Goal: Transaction & Acquisition: Purchase product/service

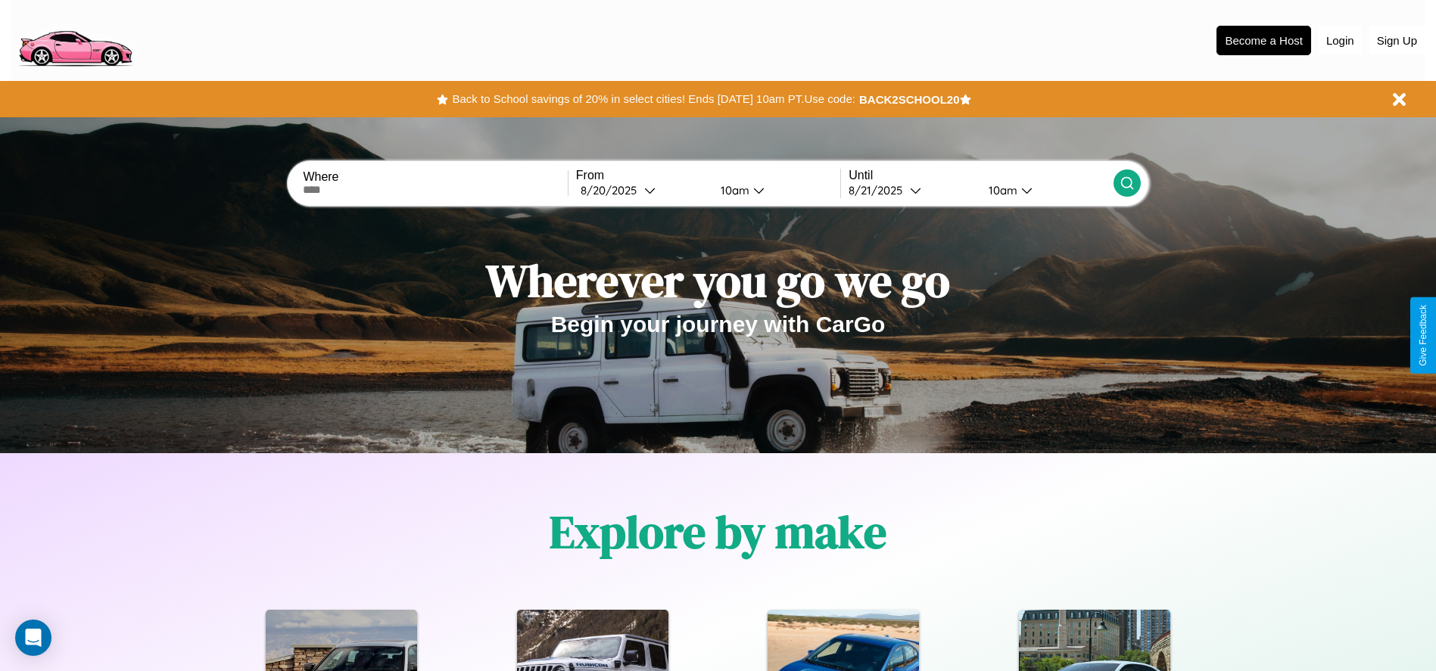
scroll to position [314, 0]
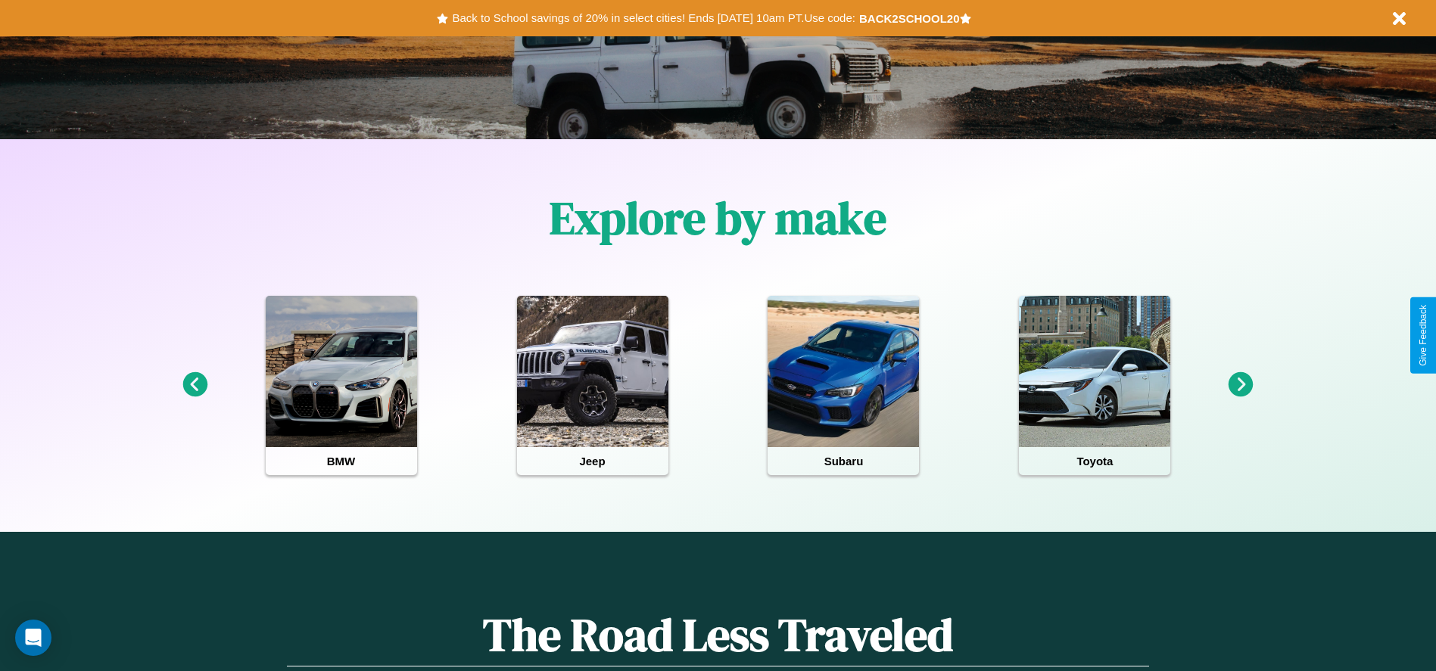
click at [195, 385] on icon at bounding box center [194, 384] width 25 height 25
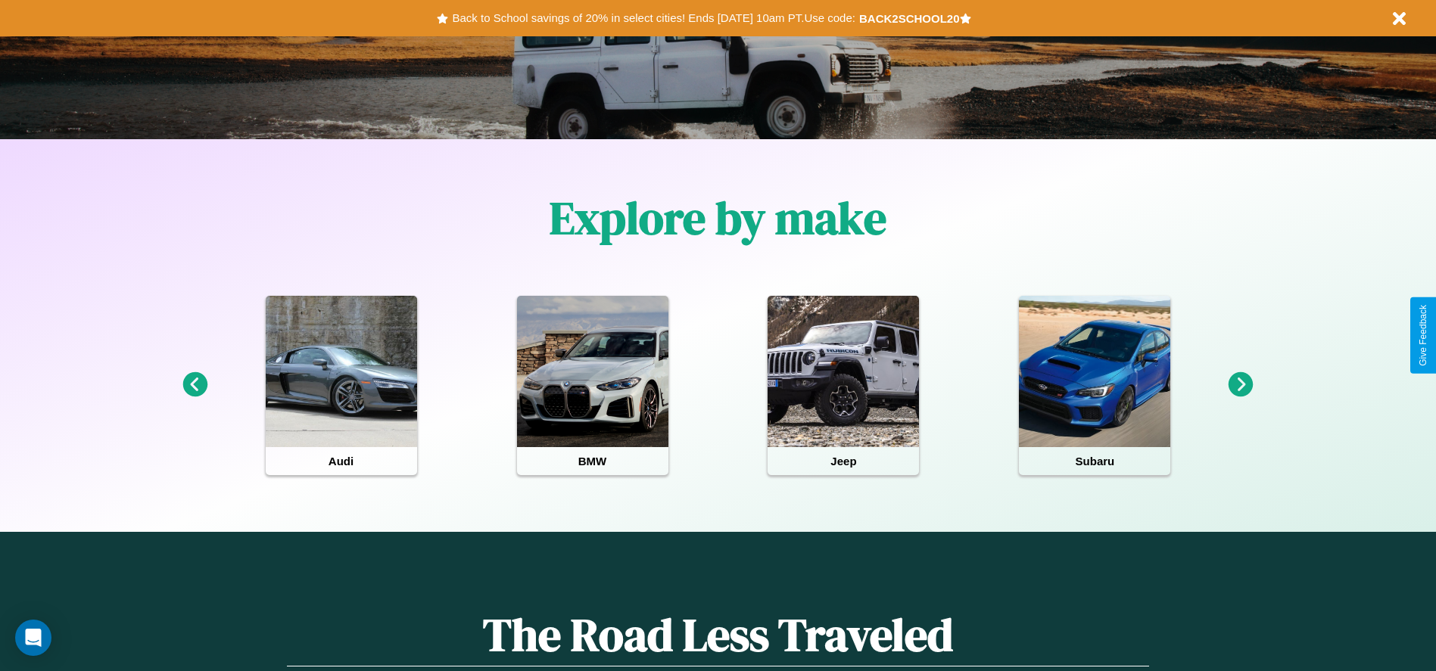
click at [1241, 385] on icon at bounding box center [1241, 384] width 25 height 25
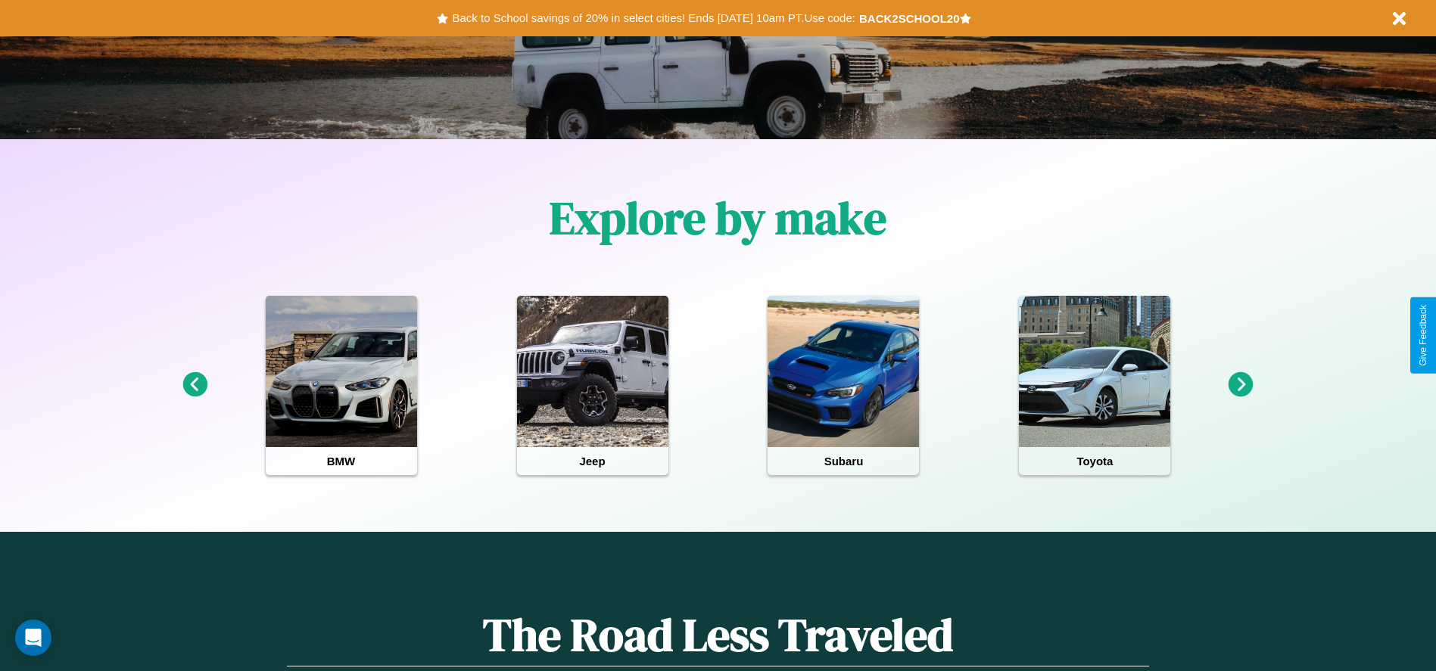
click at [1241, 385] on icon at bounding box center [1241, 384] width 25 height 25
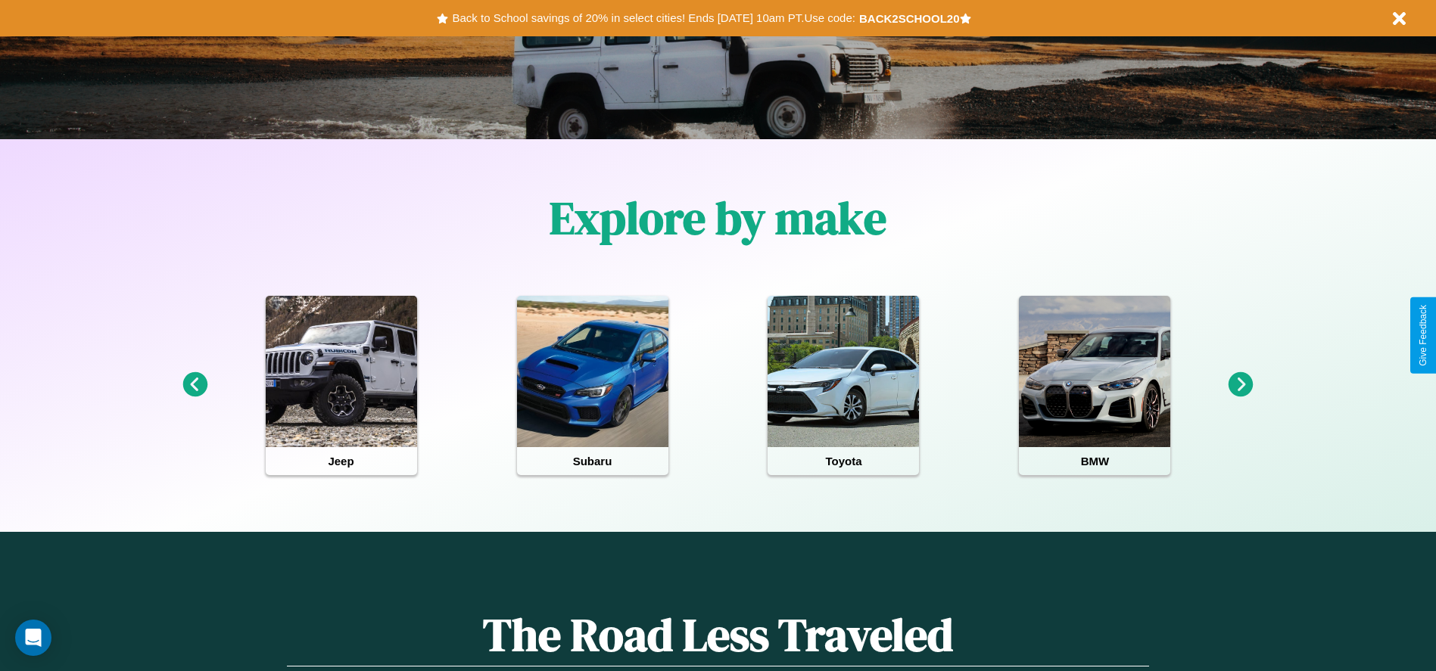
click at [1241, 385] on icon at bounding box center [1241, 384] width 25 height 25
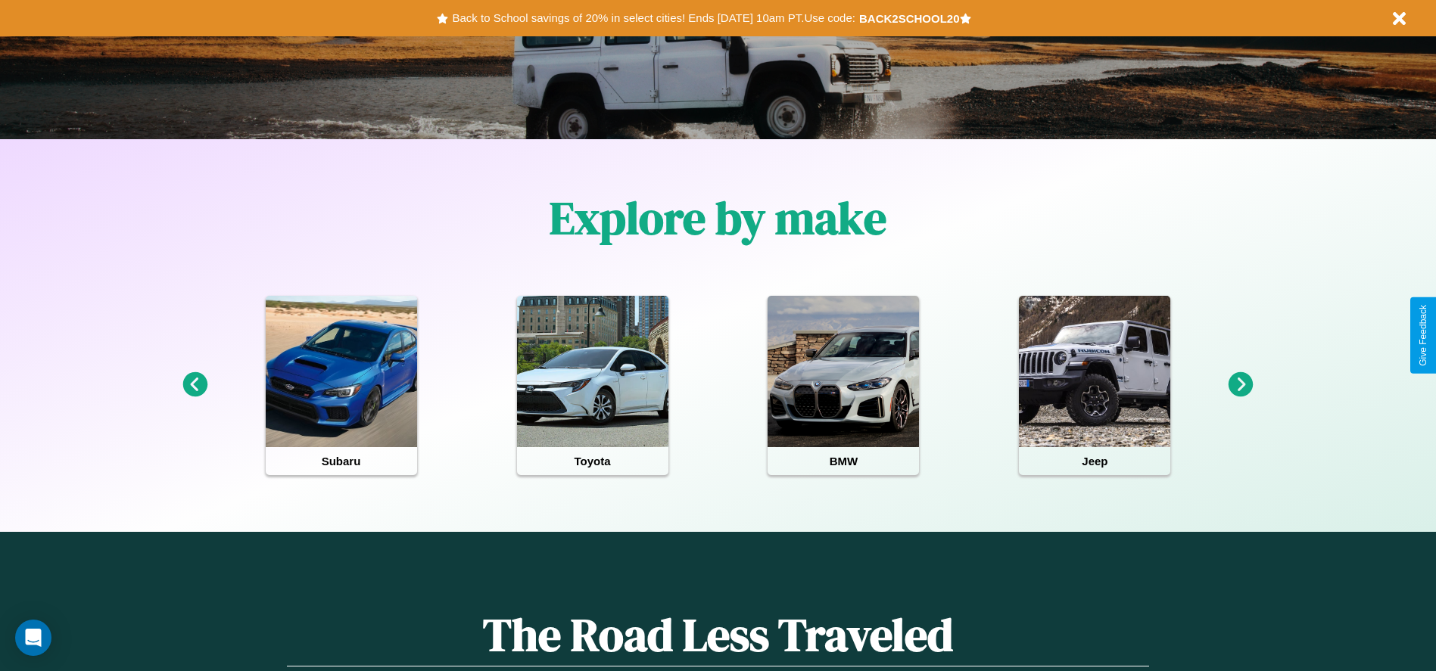
click at [1241, 385] on icon at bounding box center [1241, 384] width 25 height 25
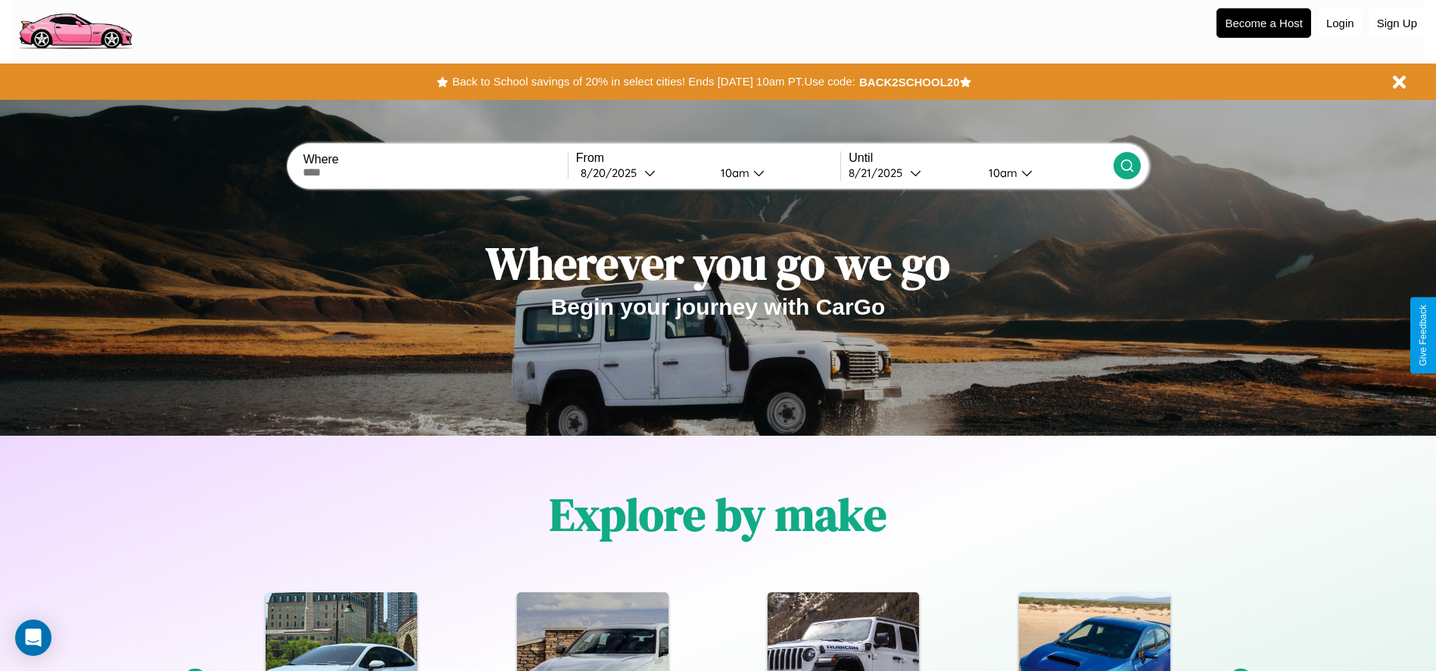
scroll to position [0, 0]
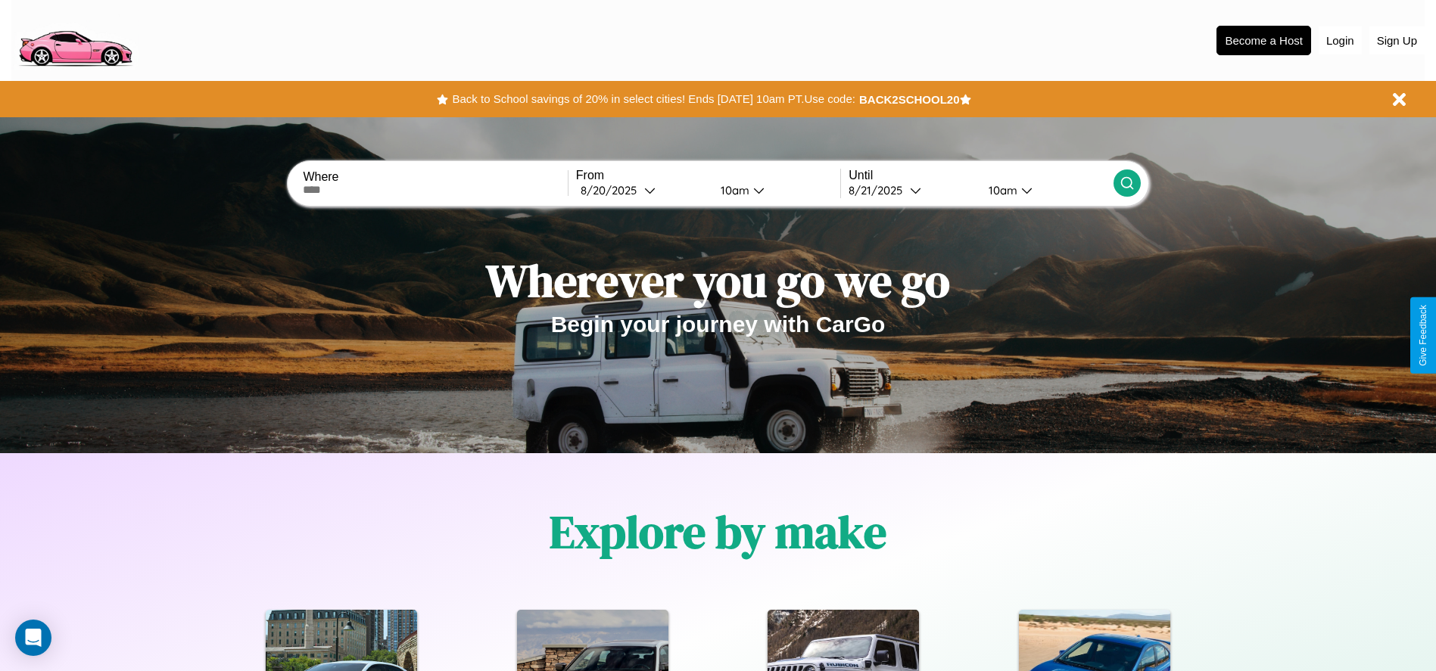
click at [435, 190] on input "text" at bounding box center [435, 190] width 264 height 12
type input "*********"
click at [642, 190] on div "8 / 20 / 2025" at bounding box center [613, 190] width 64 height 14
select select "*"
select select "****"
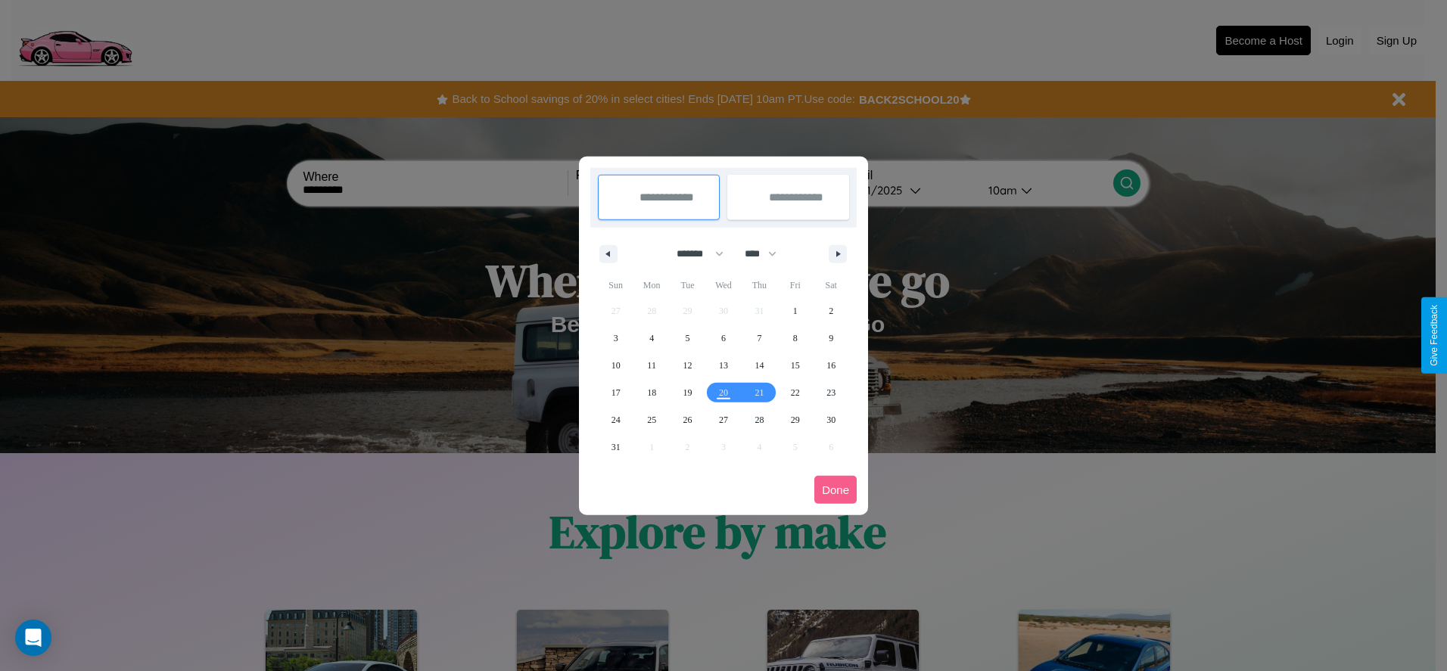
drag, startPoint x: 693, startPoint y: 254, endPoint x: 724, endPoint y: 304, distance: 58.4
click at [693, 254] on select "******* ******** ***** ***** *** **** **** ****** ********* ******* ******** **…" at bounding box center [697, 253] width 64 height 25
click at [759, 419] on span "28" at bounding box center [759, 419] width 9 height 27
type input "**********"
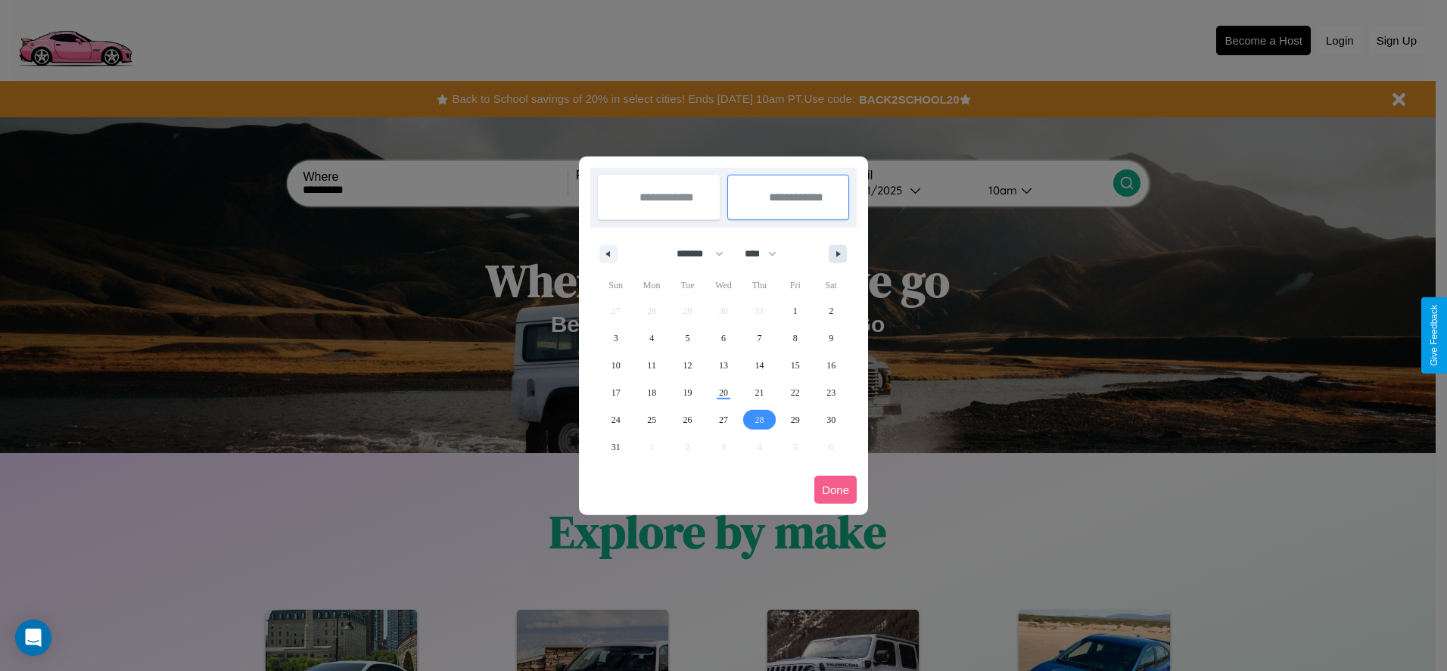
click at [838, 254] on icon "button" at bounding box center [841, 254] width 8 height 6
select select "*"
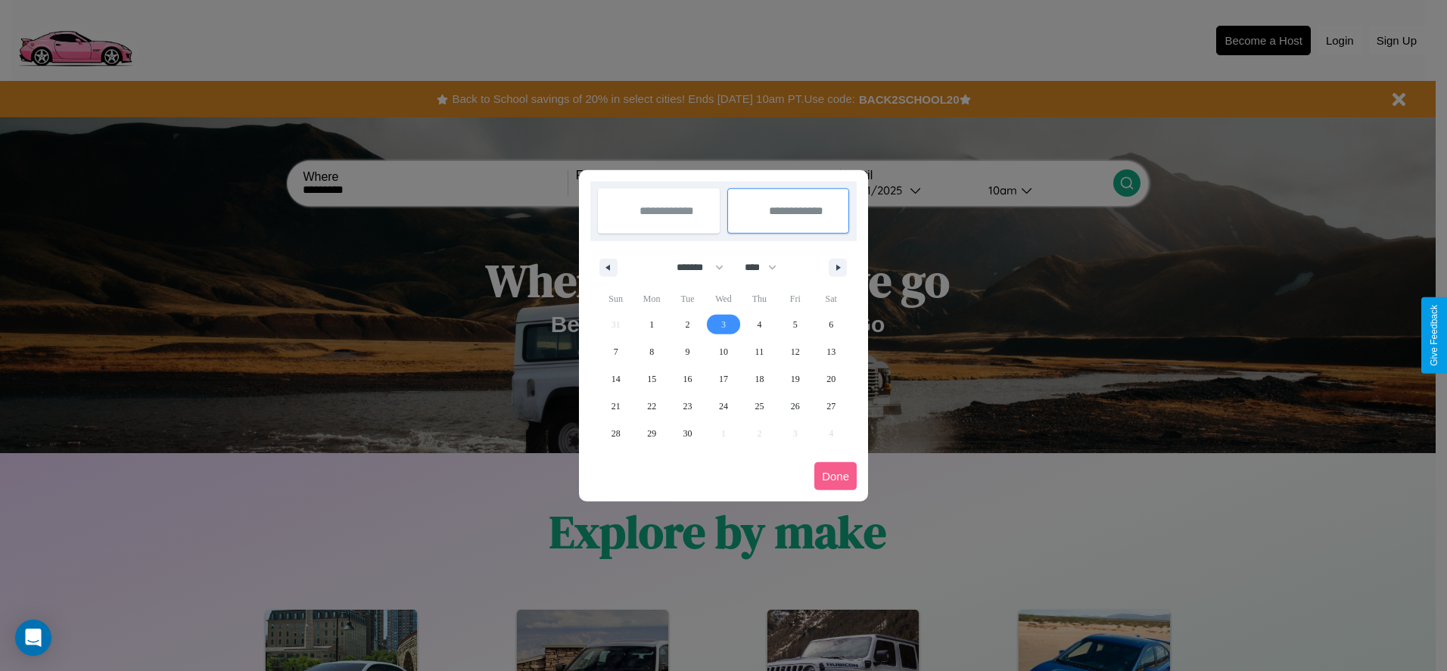
click at [723, 324] on span "3" at bounding box center [723, 324] width 5 height 27
type input "**********"
select select "*"
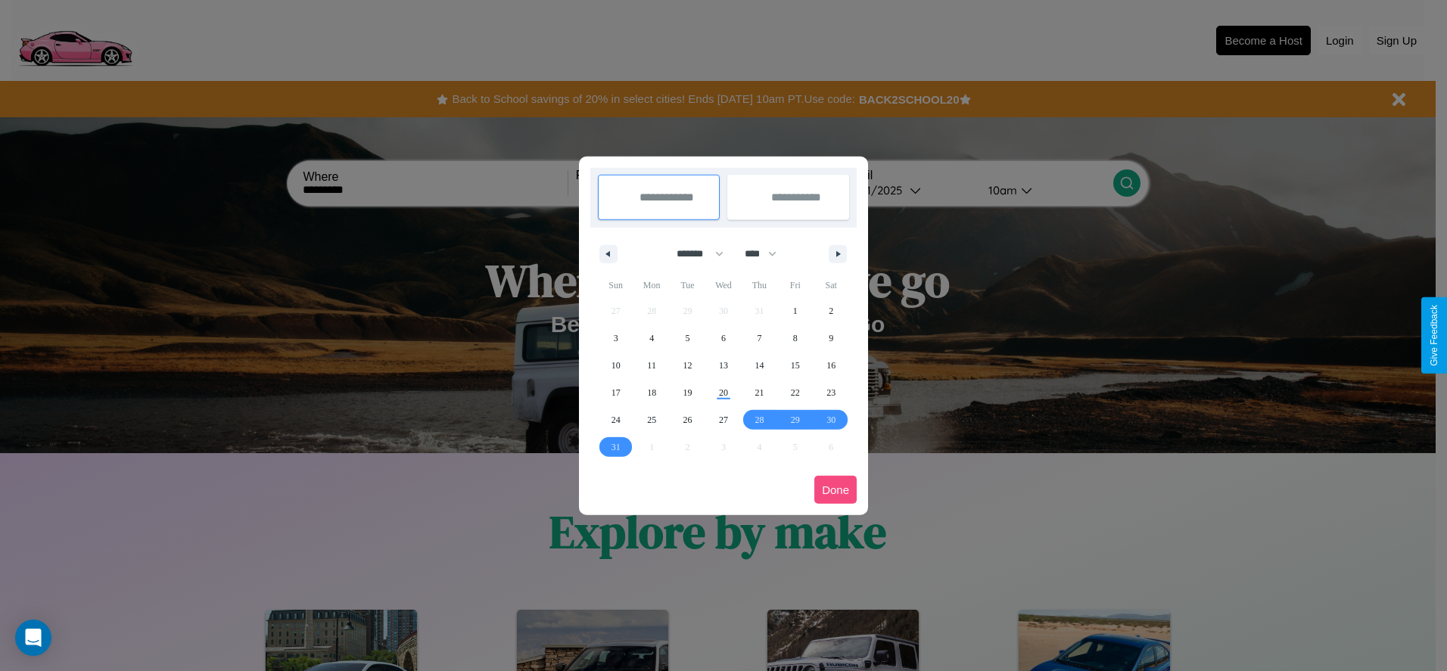
click at [836, 490] on button "Done" at bounding box center [836, 490] width 42 height 28
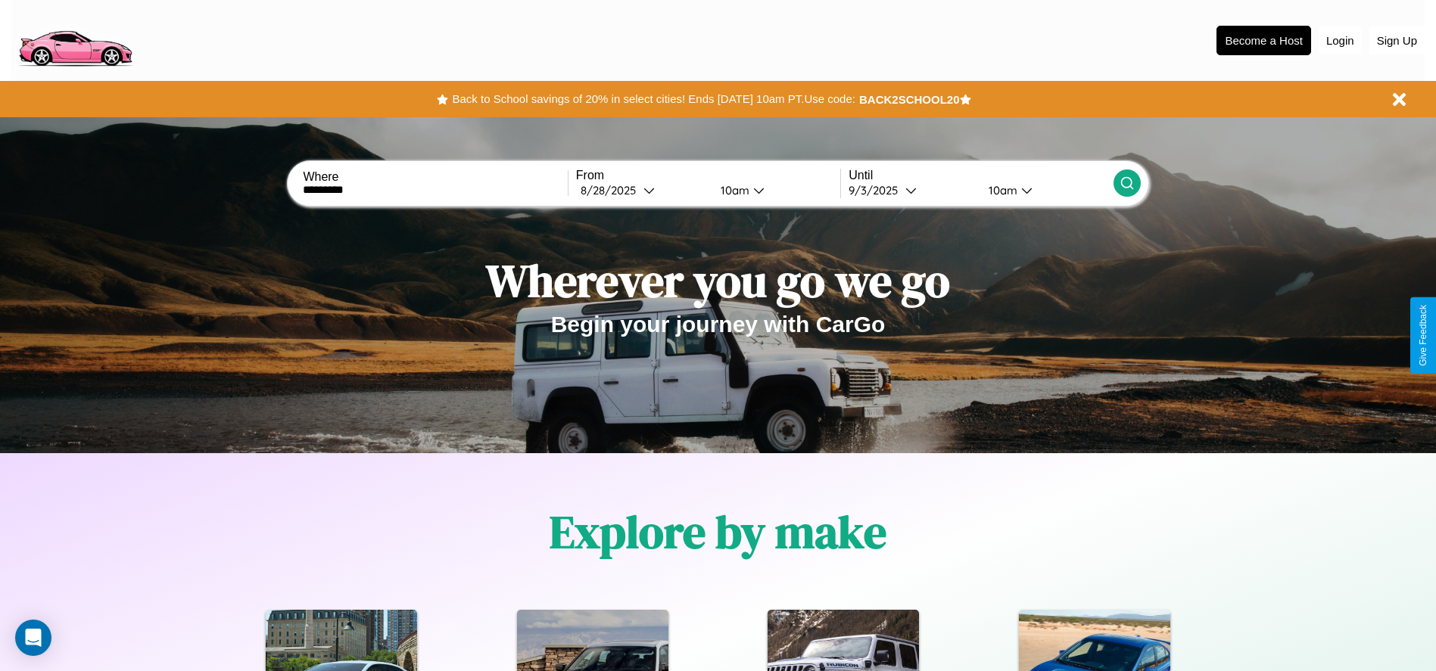
click at [732, 190] on div "10am" at bounding box center [733, 190] width 40 height 14
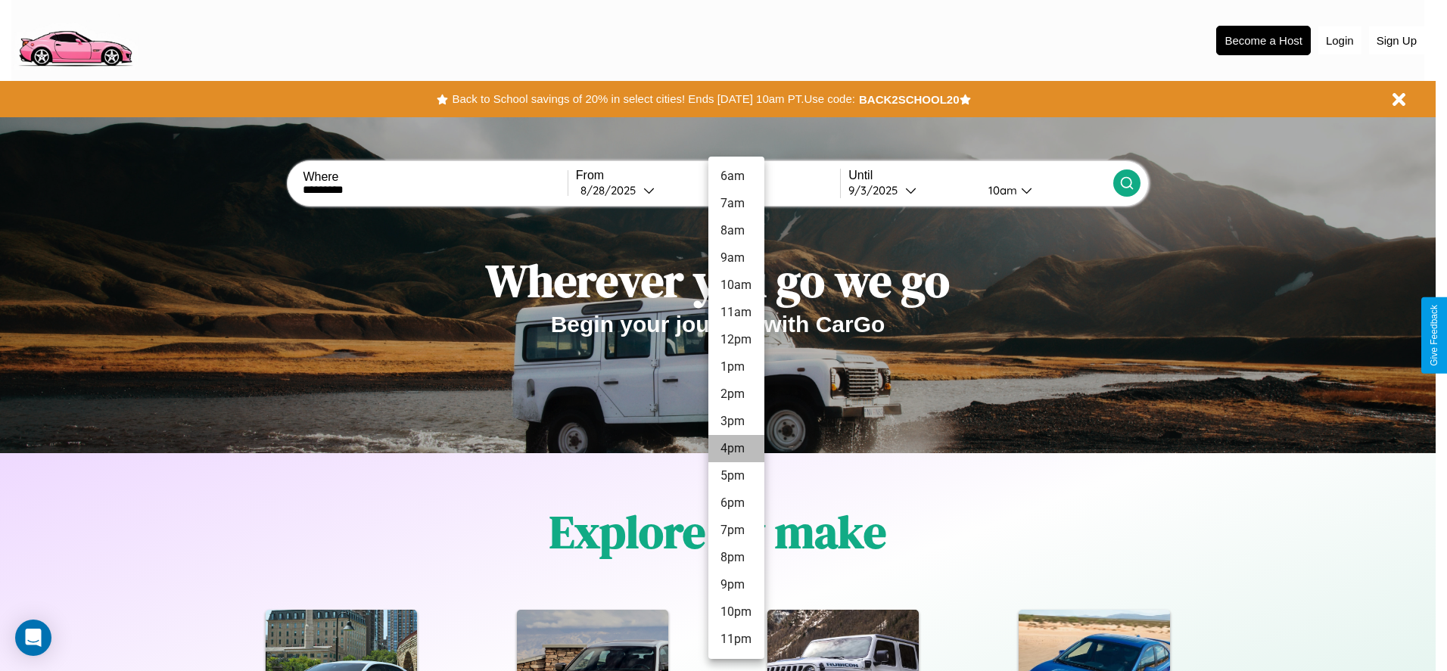
click at [736, 449] on li "4pm" at bounding box center [737, 448] width 56 height 27
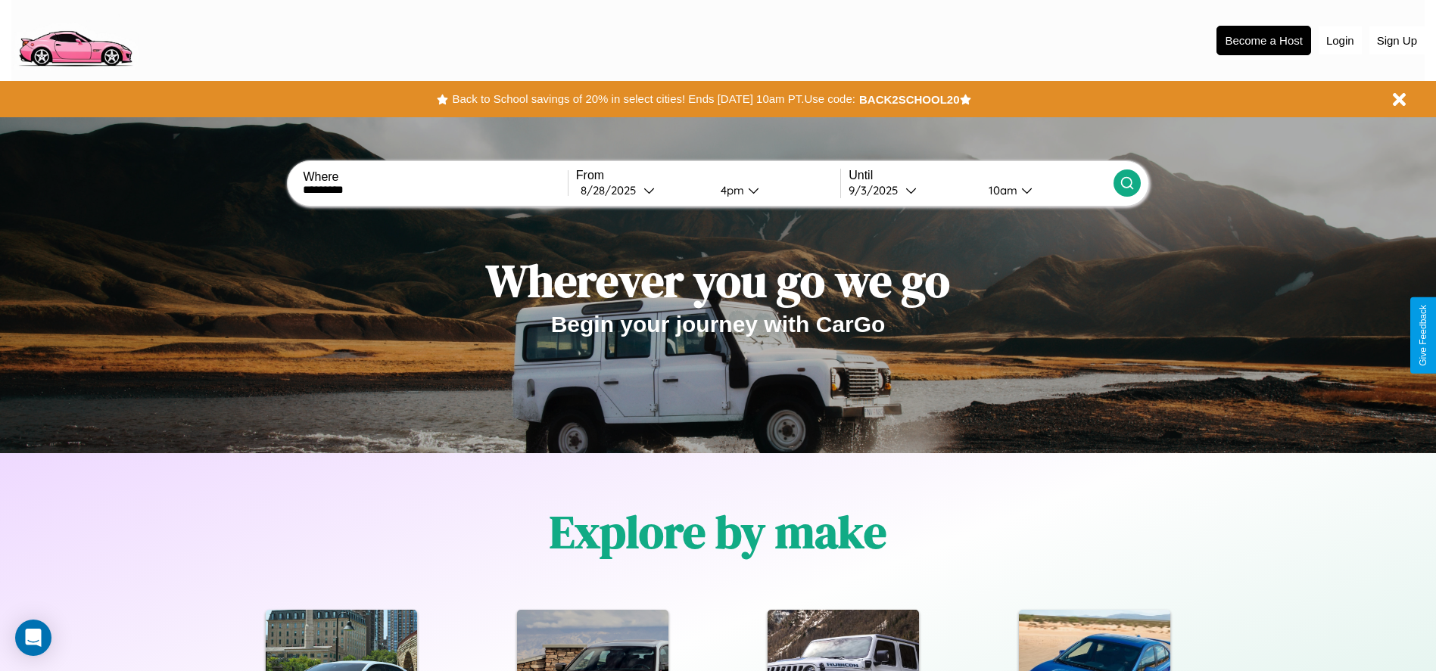
click at [1001, 190] on div "10am" at bounding box center [1001, 190] width 40 height 14
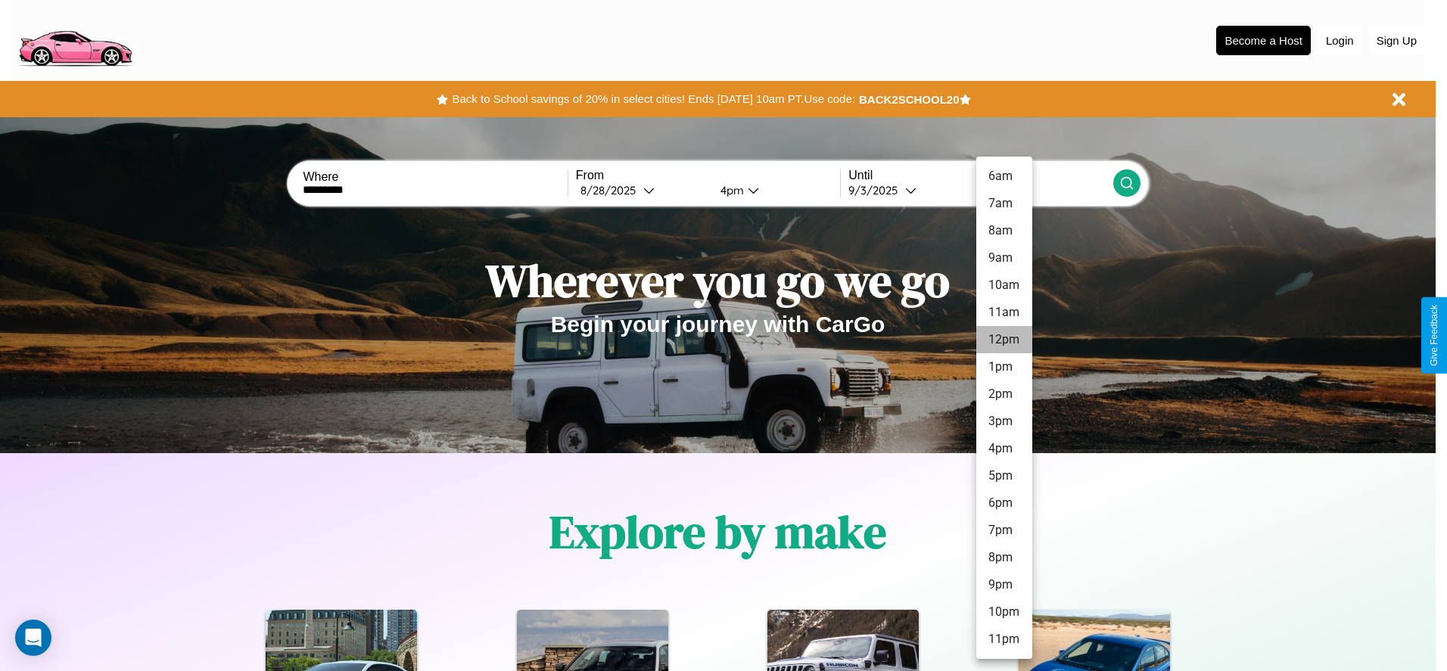
click at [1004, 340] on li "12pm" at bounding box center [1005, 339] width 56 height 27
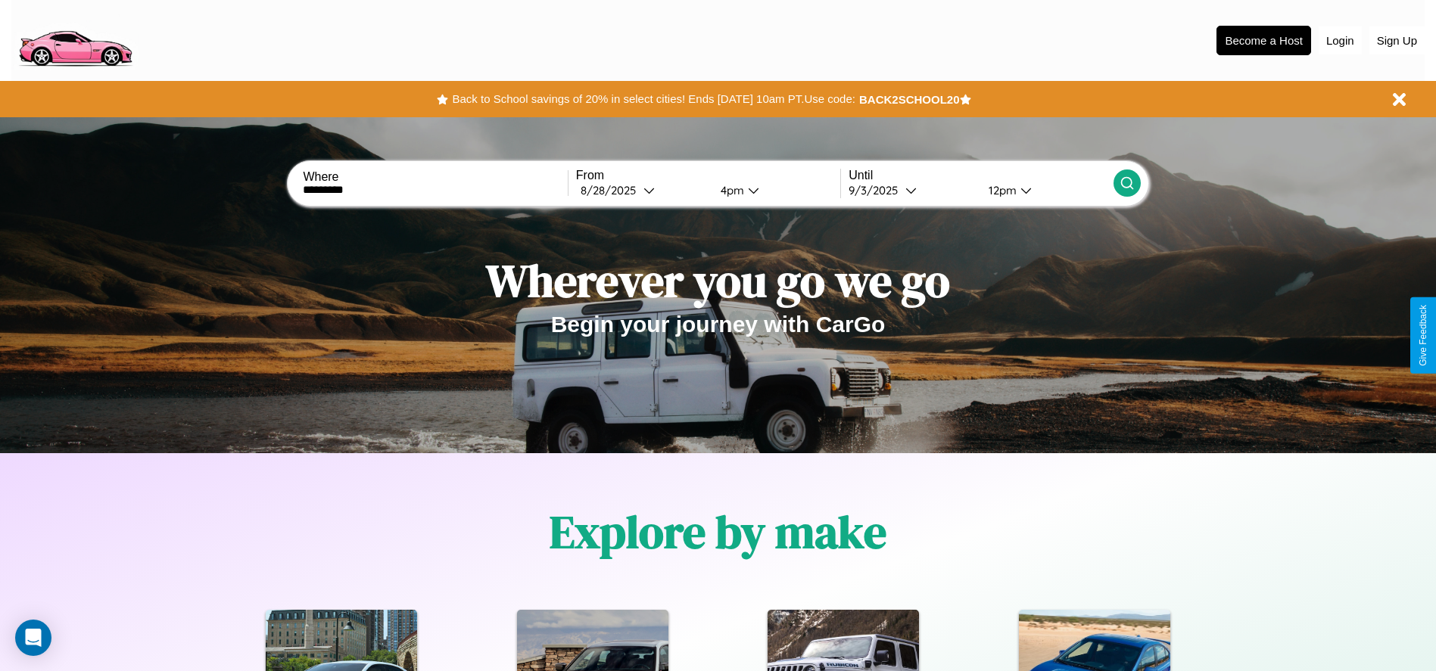
click at [1126, 183] on icon at bounding box center [1127, 183] width 15 height 15
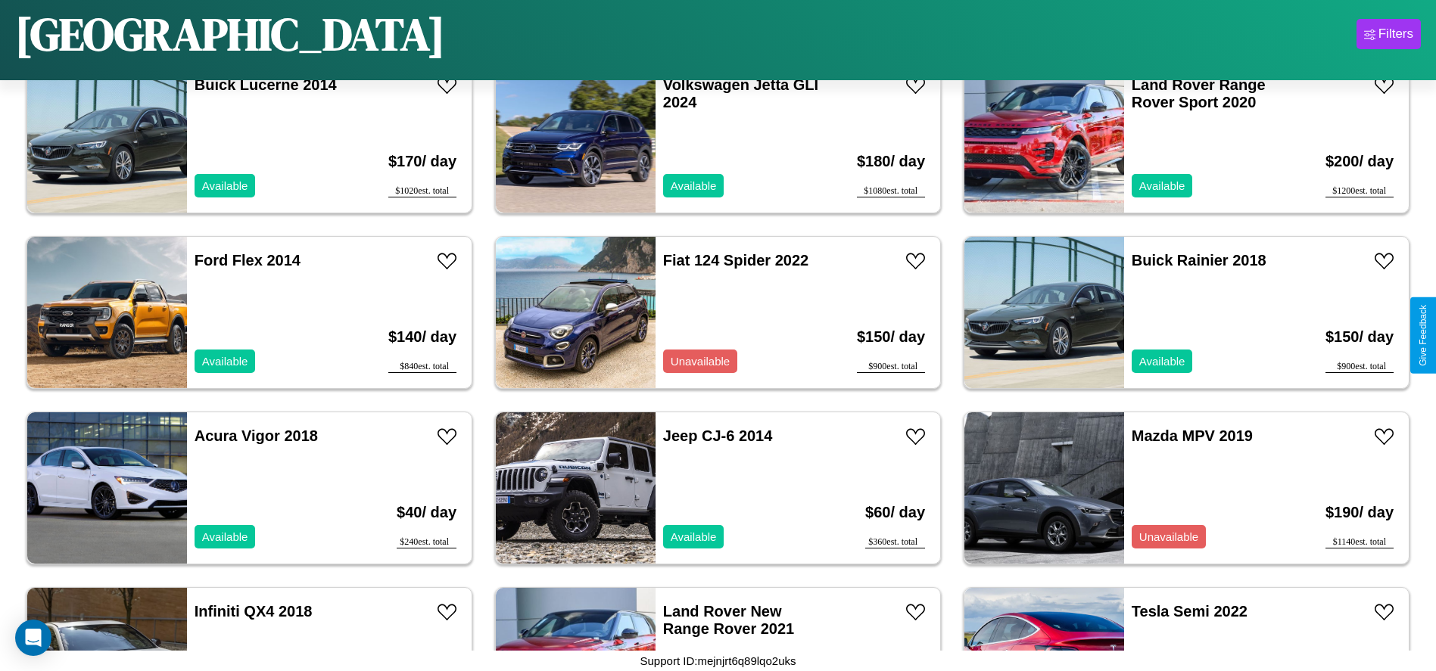
scroll to position [4032, 0]
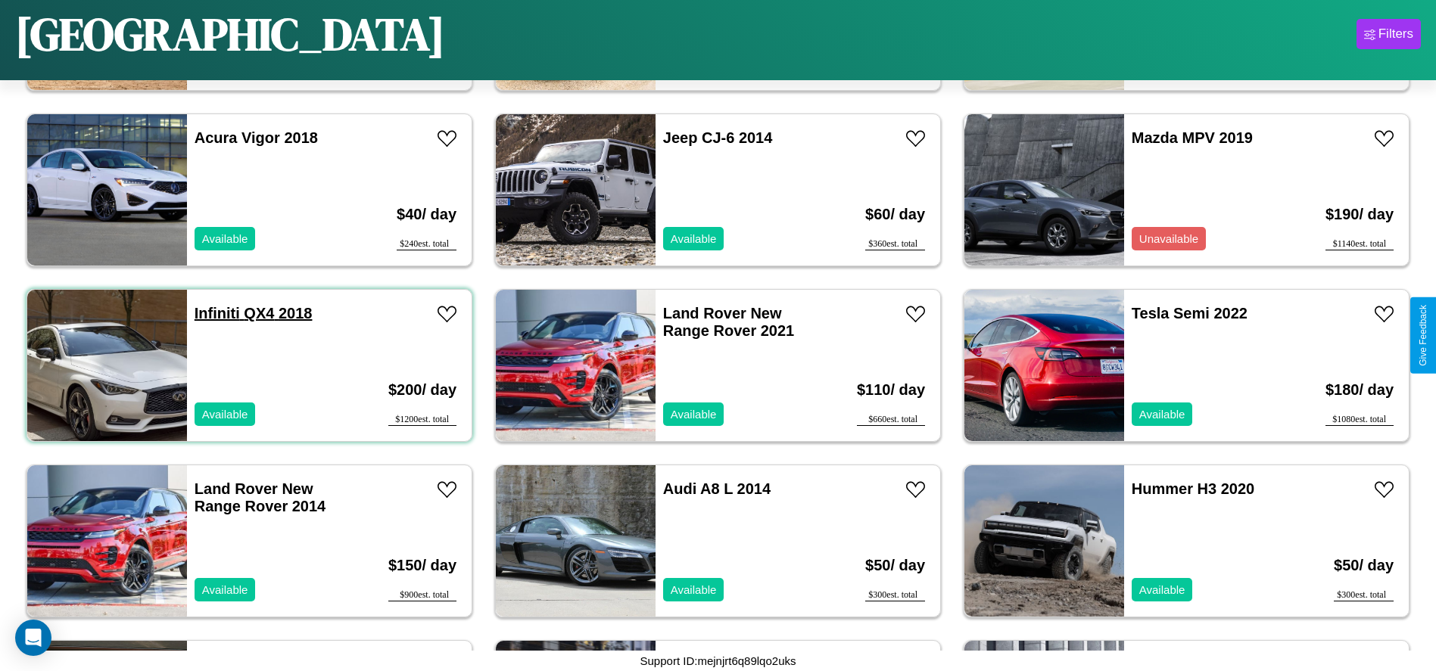
click at [215, 313] on link "Infiniti QX4 2018" at bounding box center [254, 313] width 118 height 17
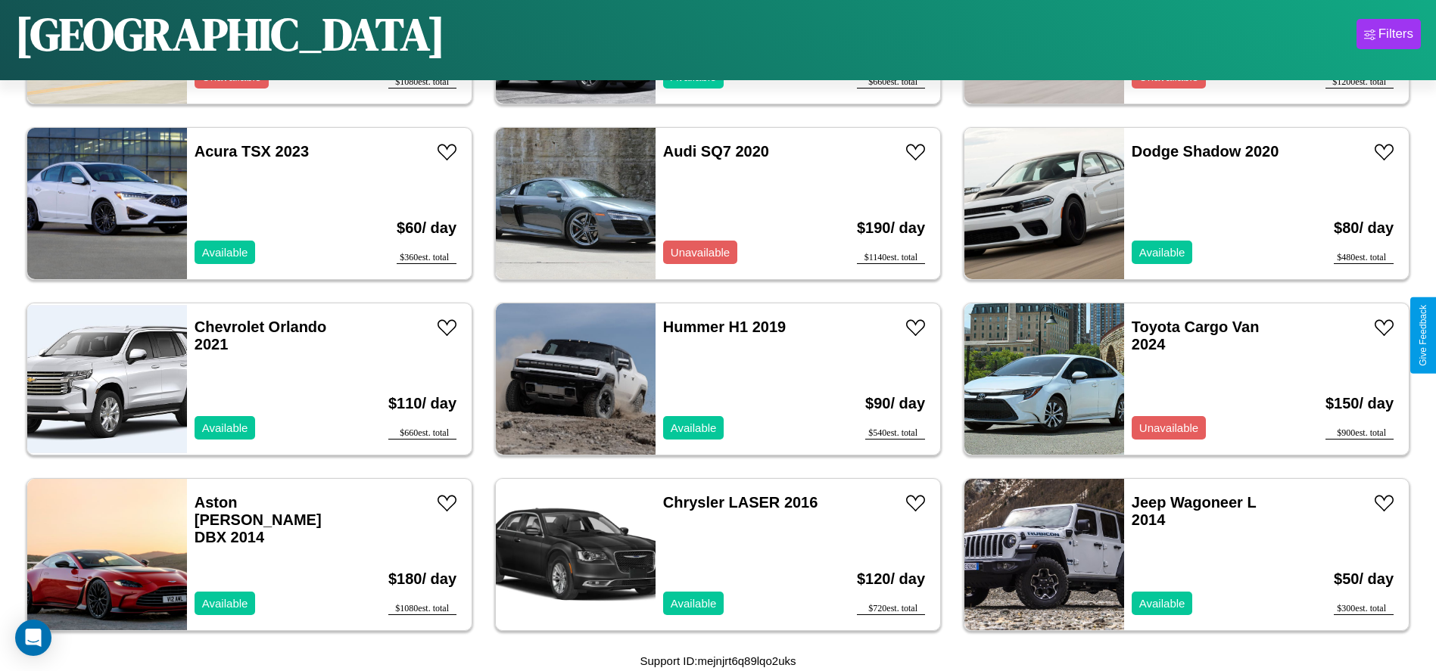
scroll to position [7194, 0]
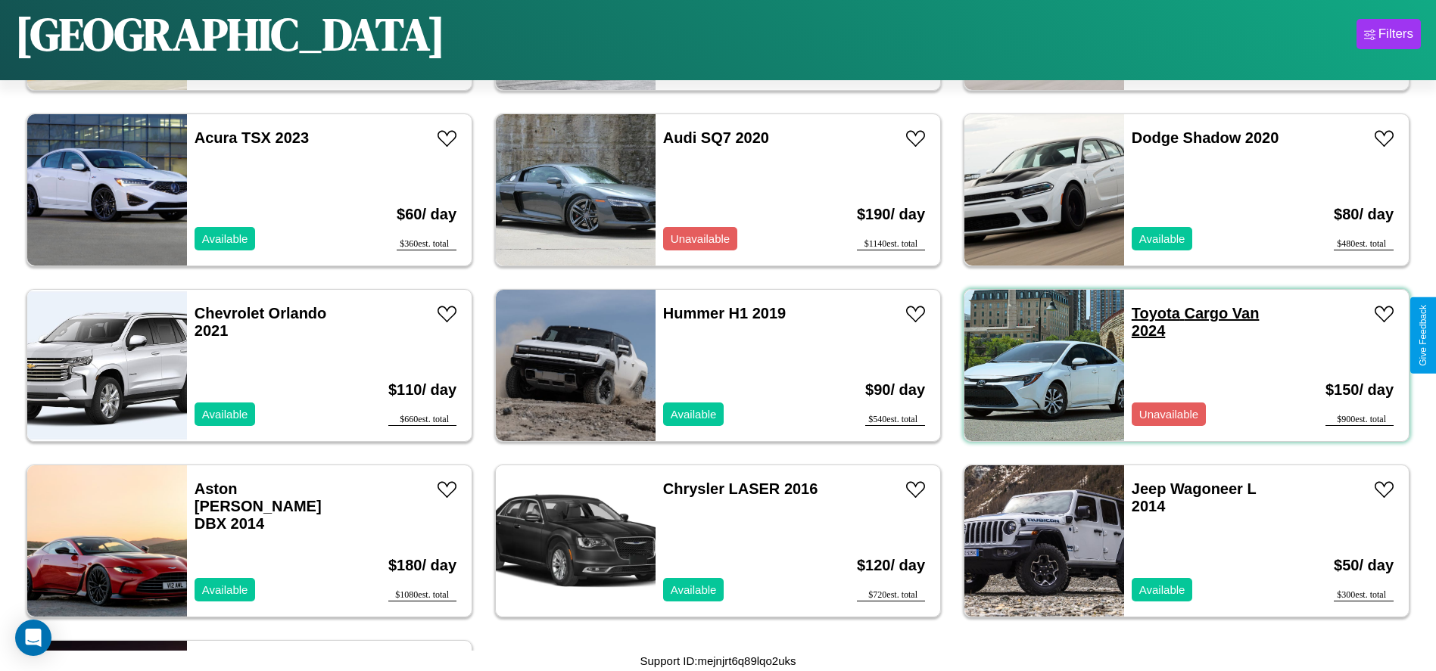
click at [1146, 313] on link "Toyota Cargo Van 2024" at bounding box center [1196, 322] width 128 height 34
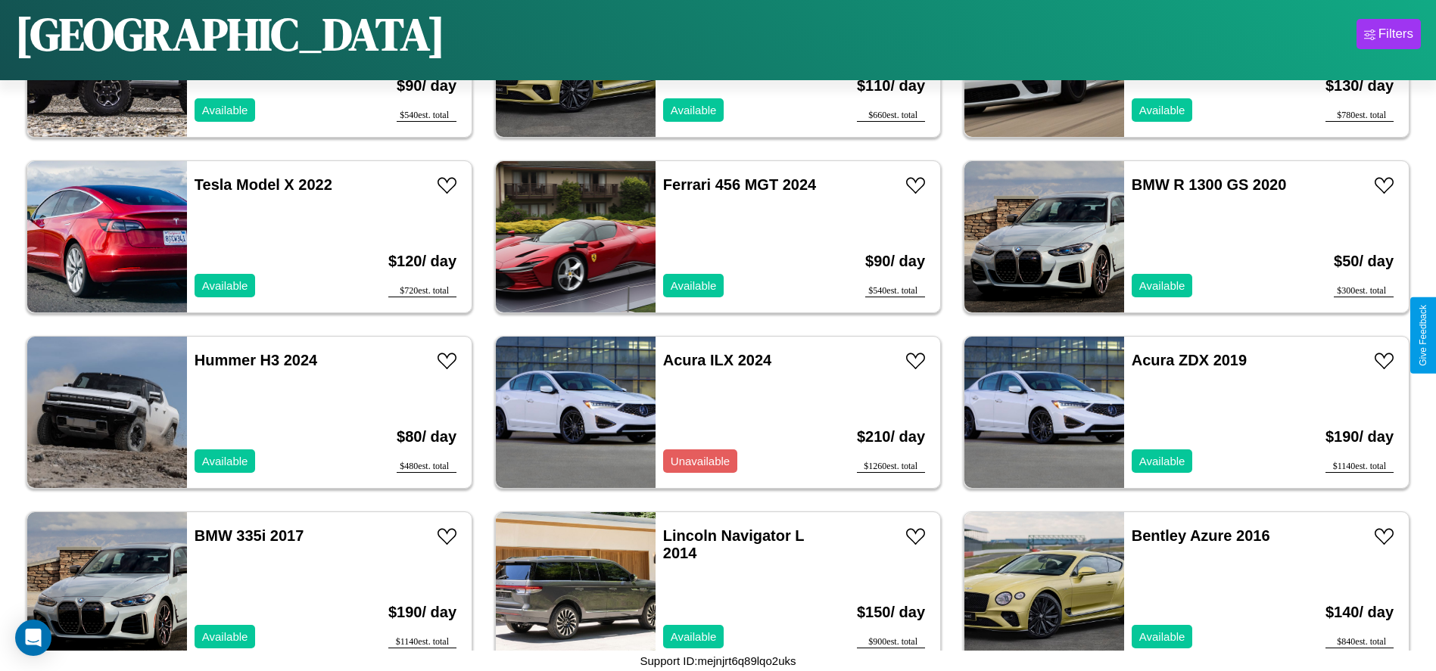
scroll to position [696, 0]
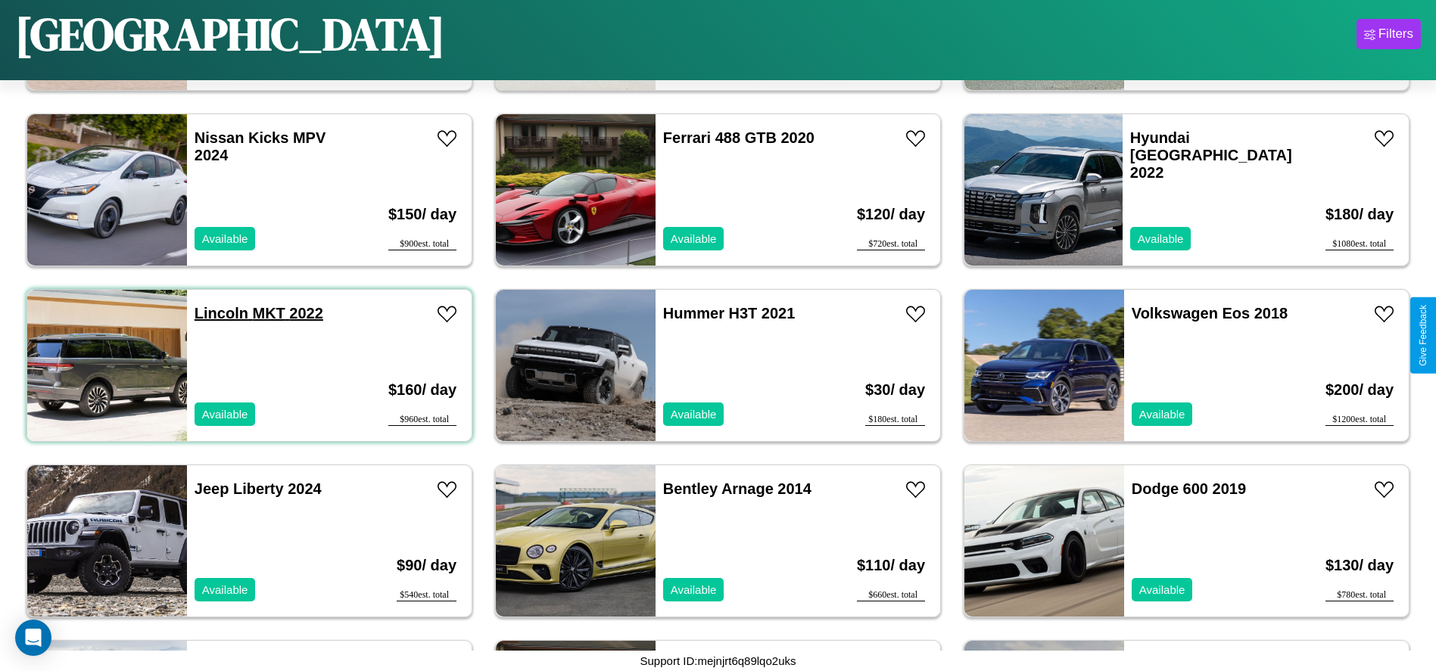
click at [220, 313] on link "Lincoln MKT 2022" at bounding box center [259, 313] width 129 height 17
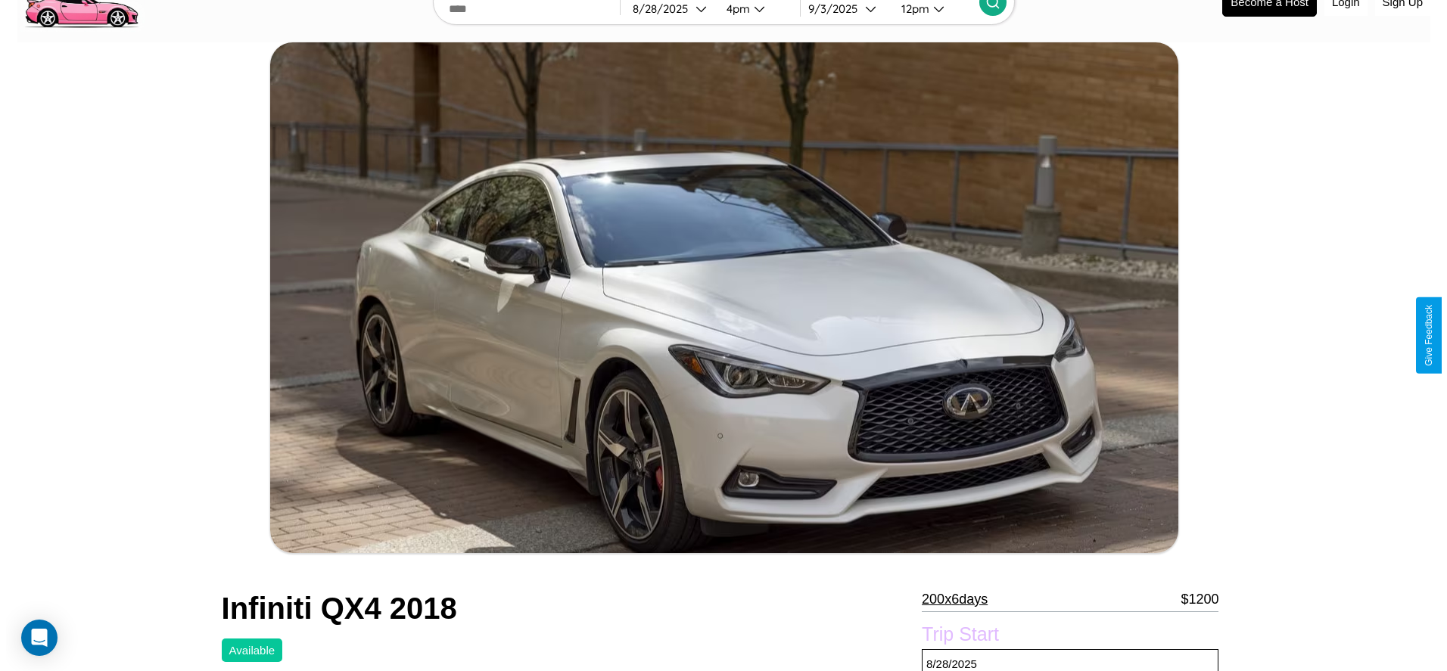
scroll to position [367, 0]
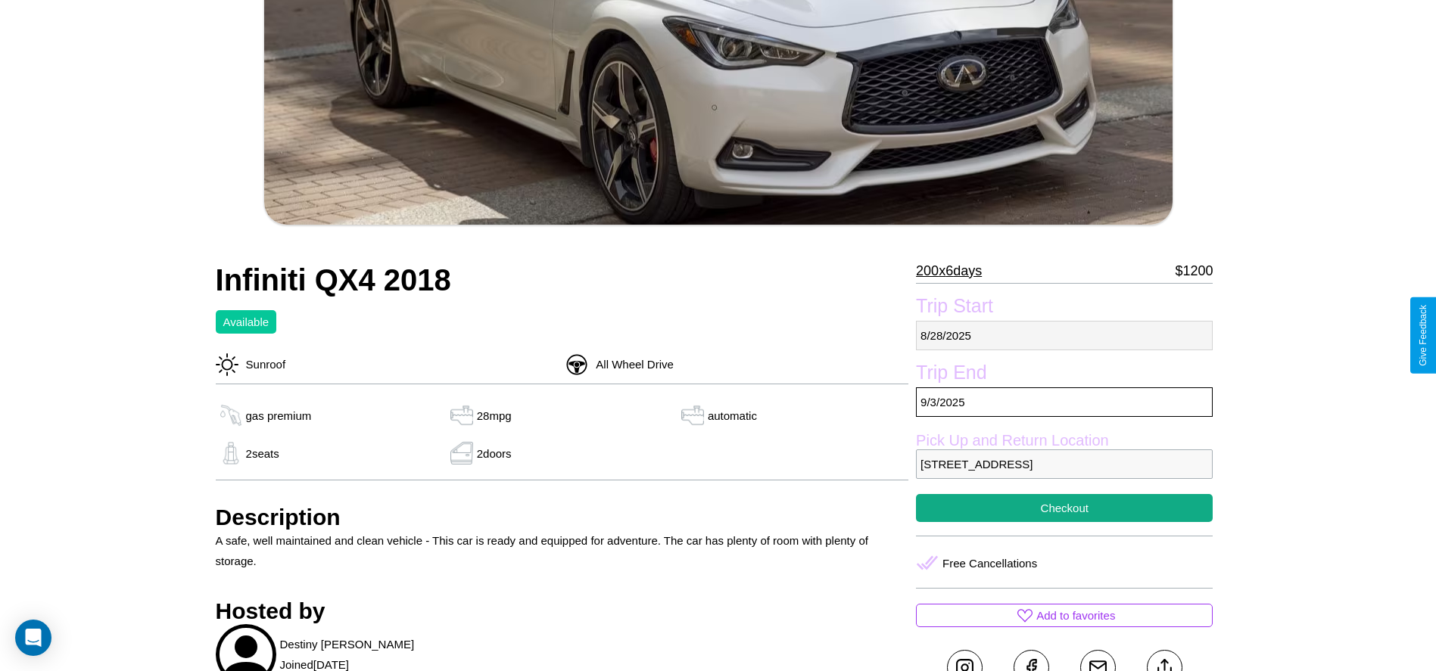
click at [1064, 335] on p "[DATE]" at bounding box center [1064, 336] width 297 height 30
select select "*"
select select "****"
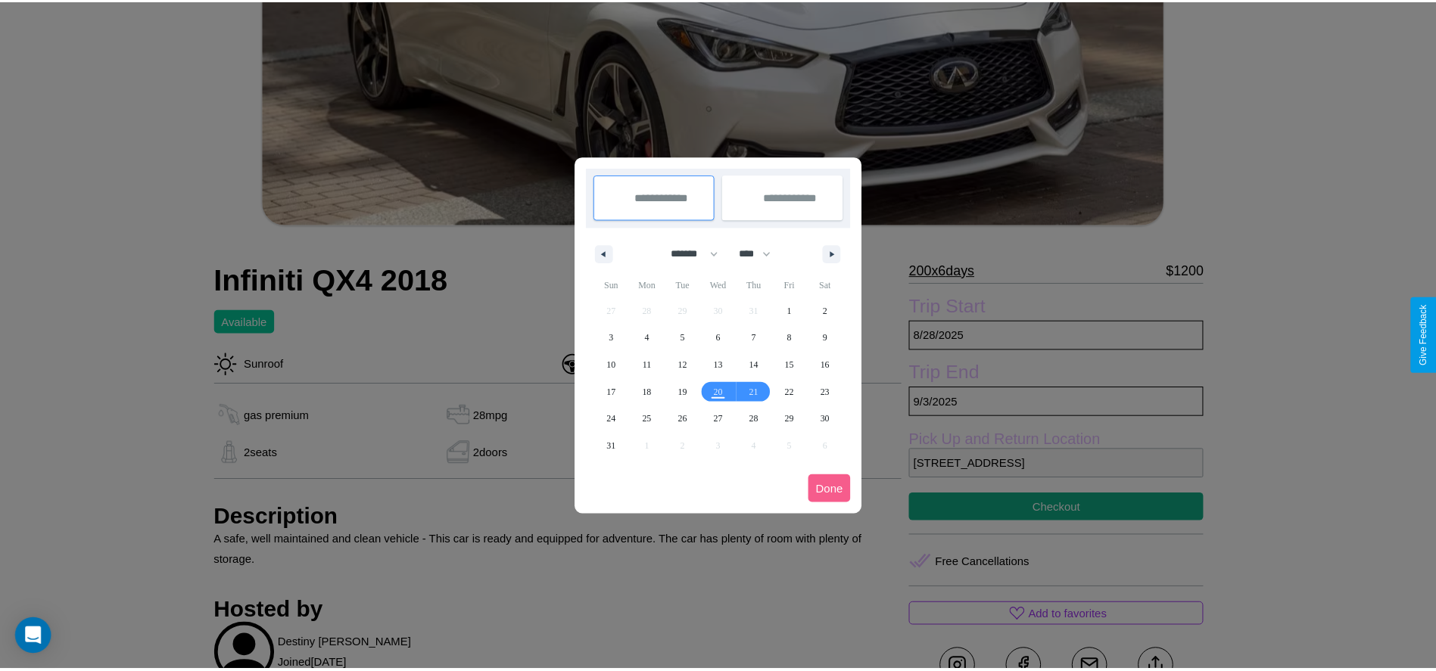
scroll to position [0, 0]
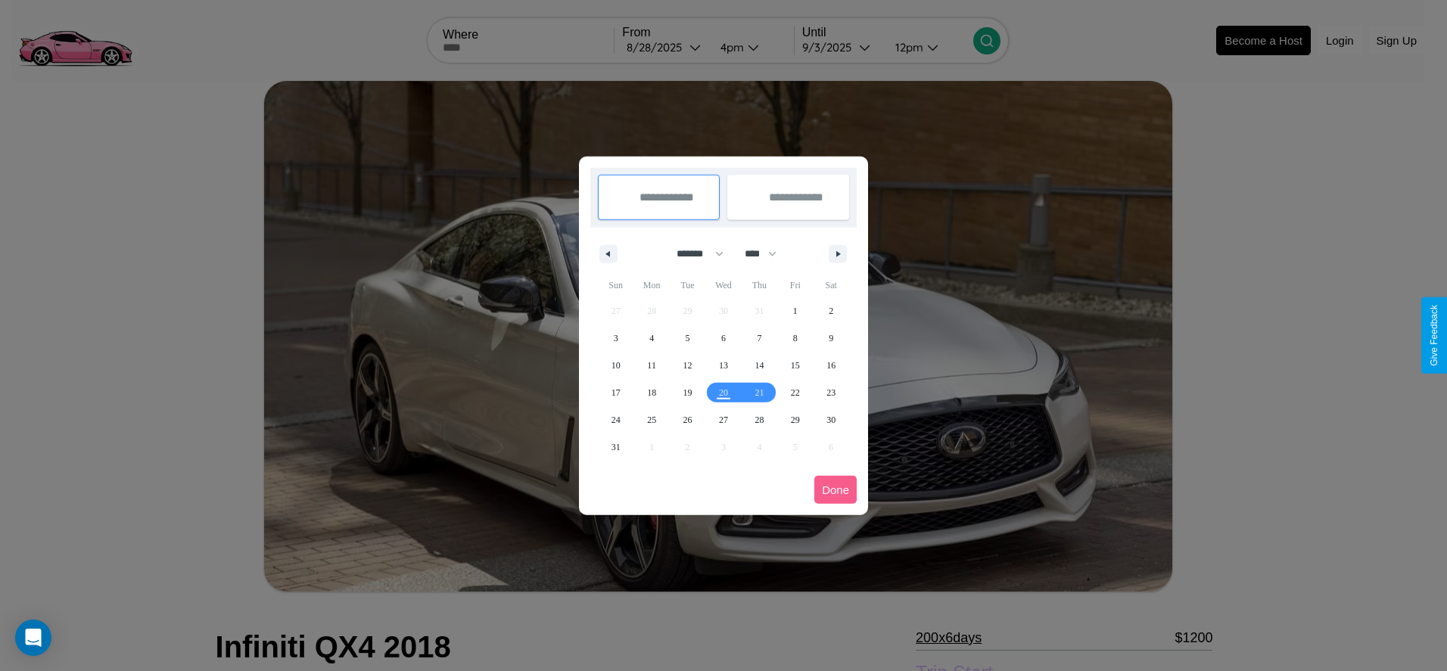
click at [665, 47] on div at bounding box center [723, 335] width 1447 height 671
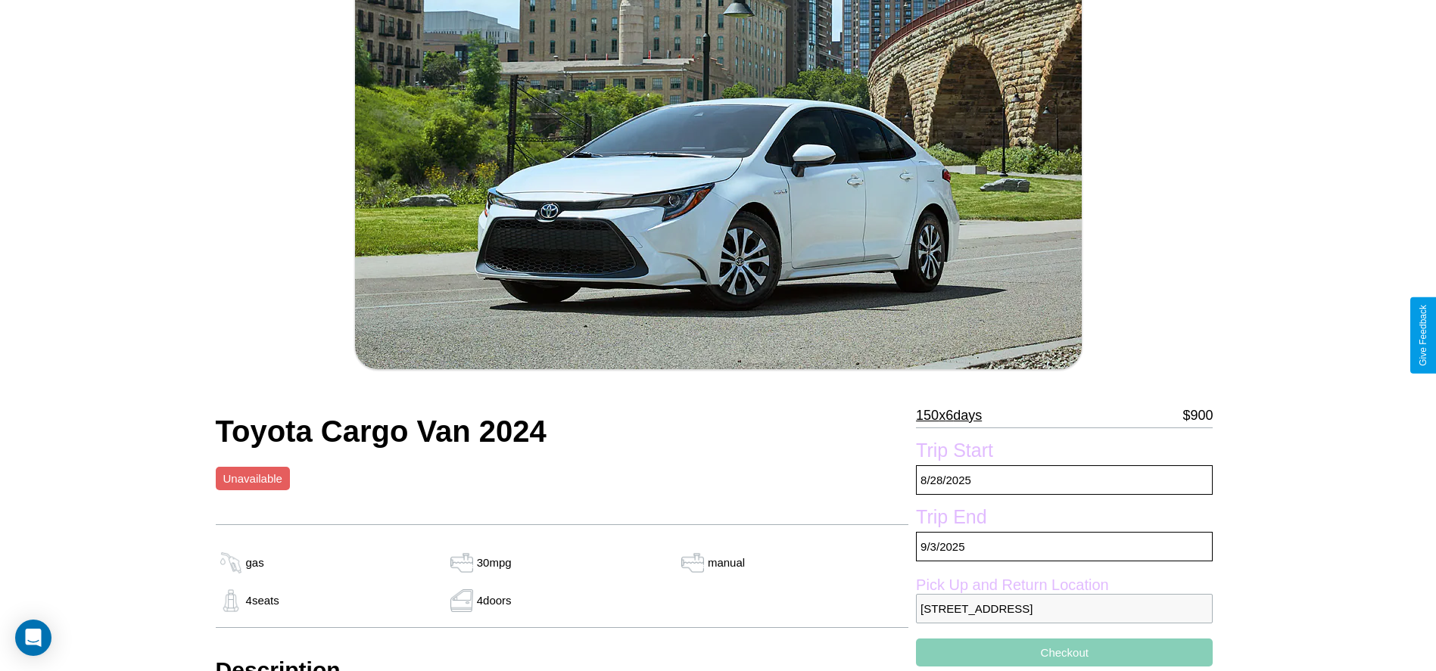
scroll to position [216, 0]
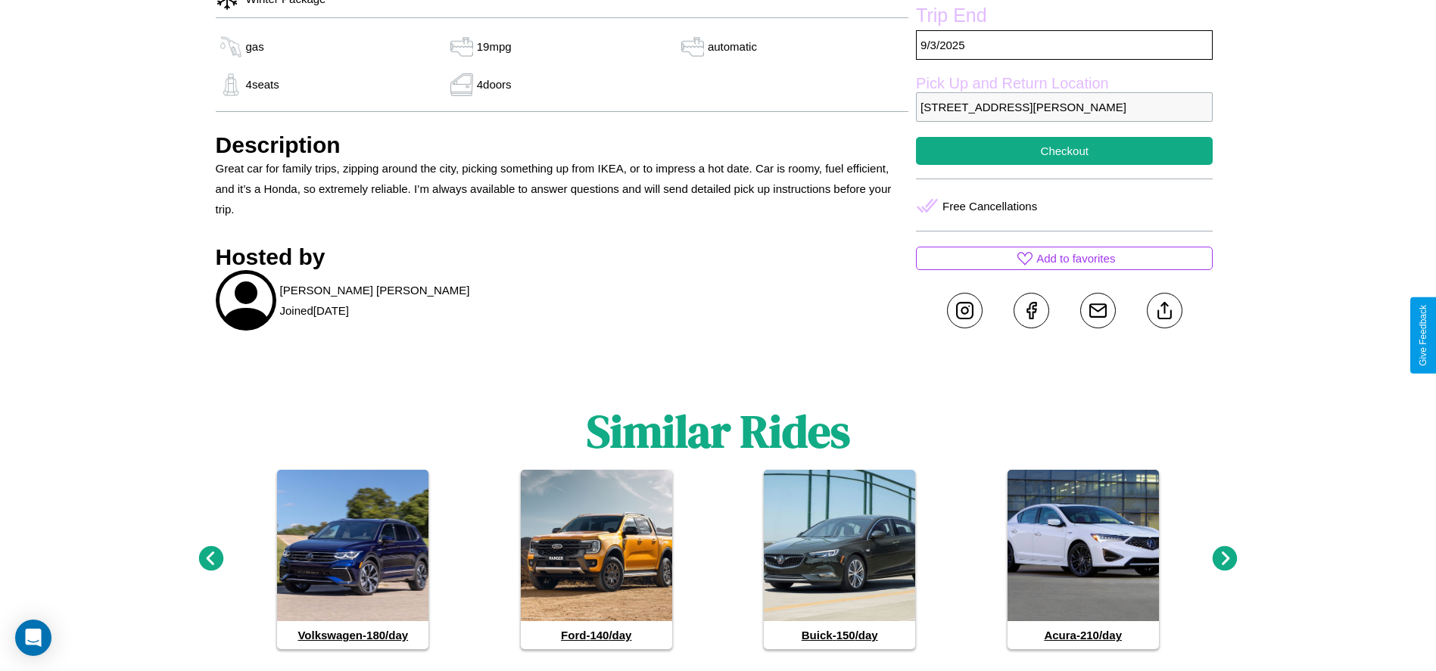
scroll to position [696, 0]
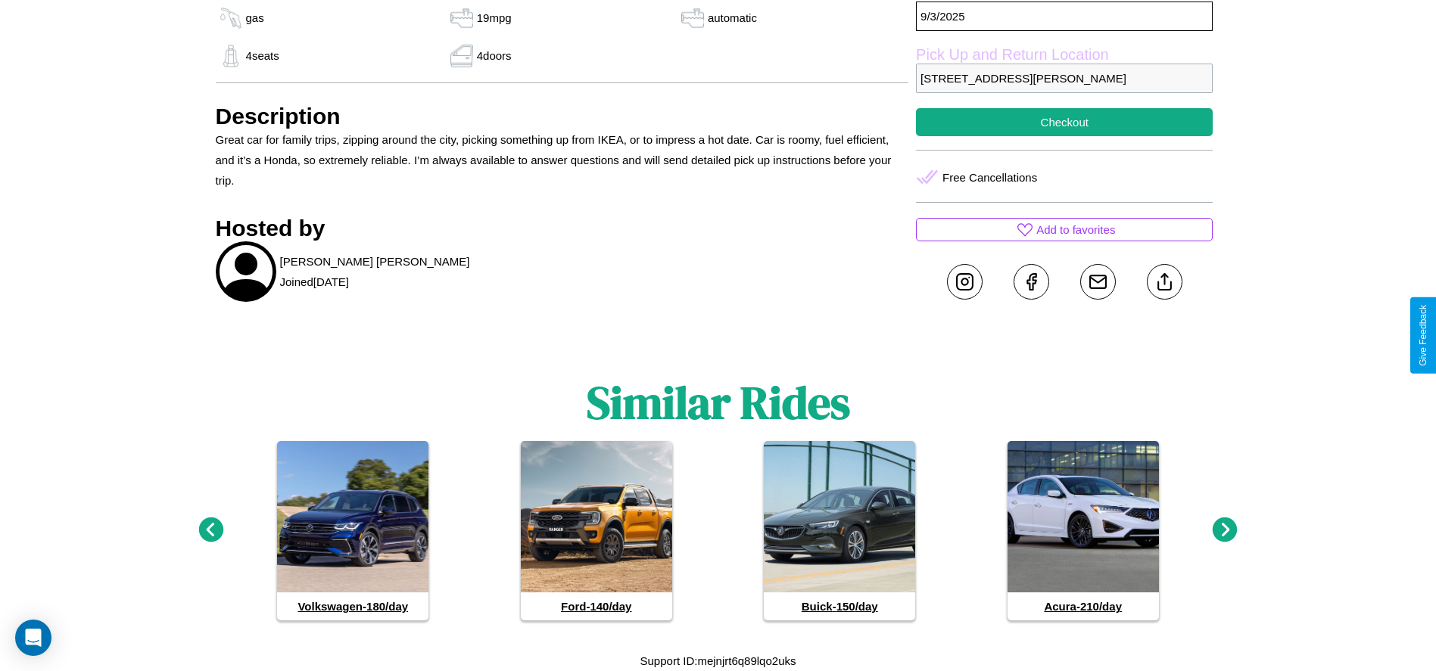
click at [1225, 531] on icon at bounding box center [1225, 530] width 25 height 25
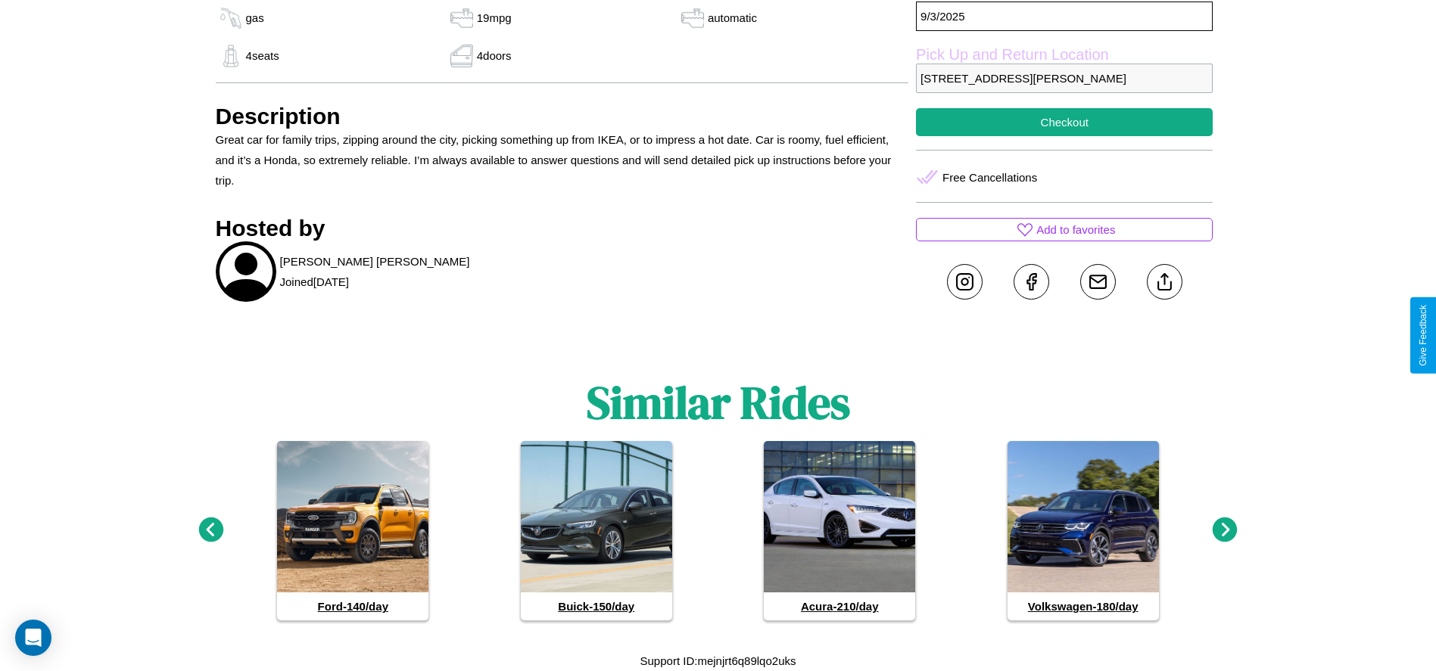
click at [210, 531] on icon at bounding box center [210, 530] width 25 height 25
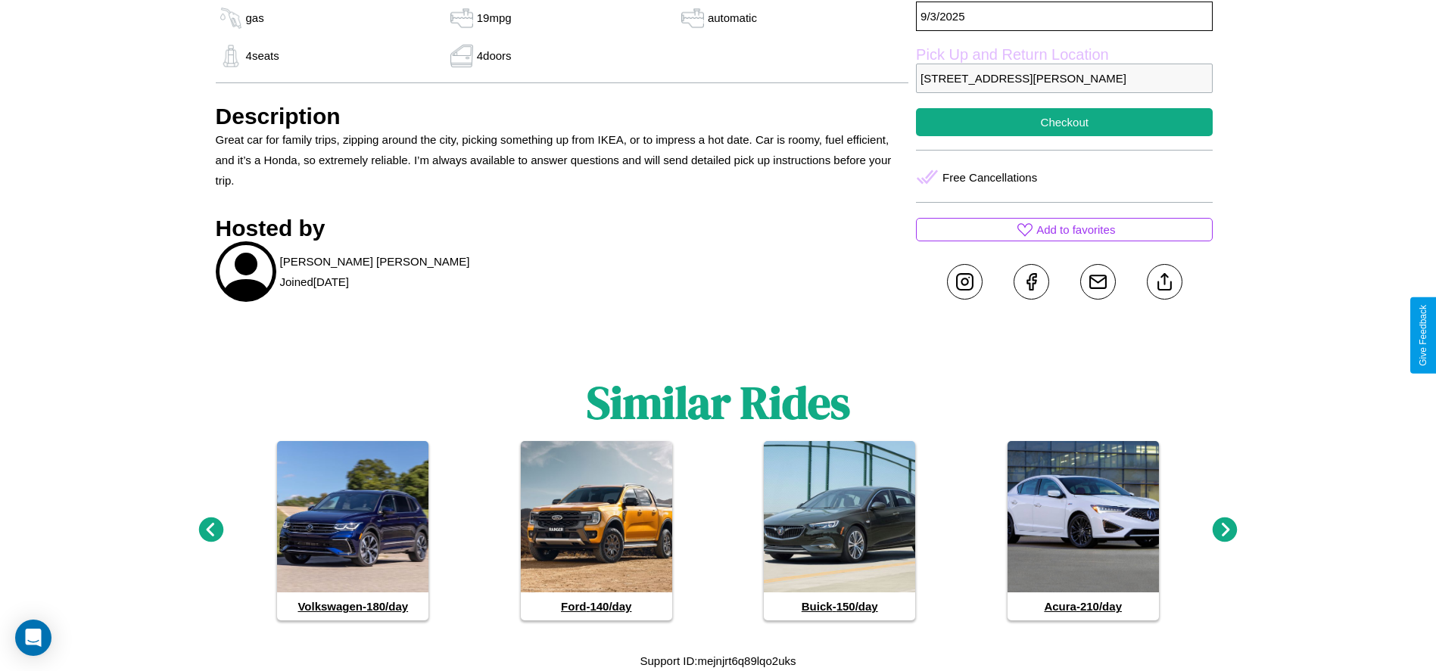
click at [1225, 531] on icon at bounding box center [1225, 530] width 25 height 25
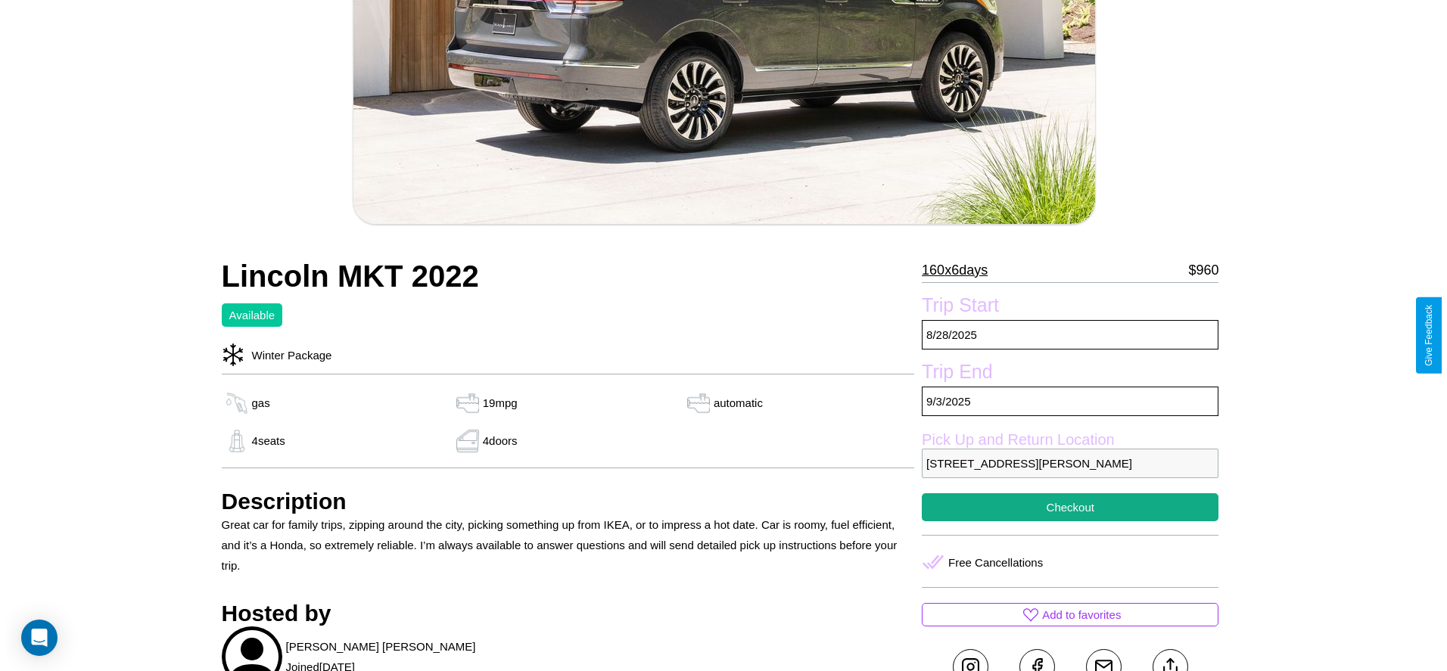
scroll to position [310, 0]
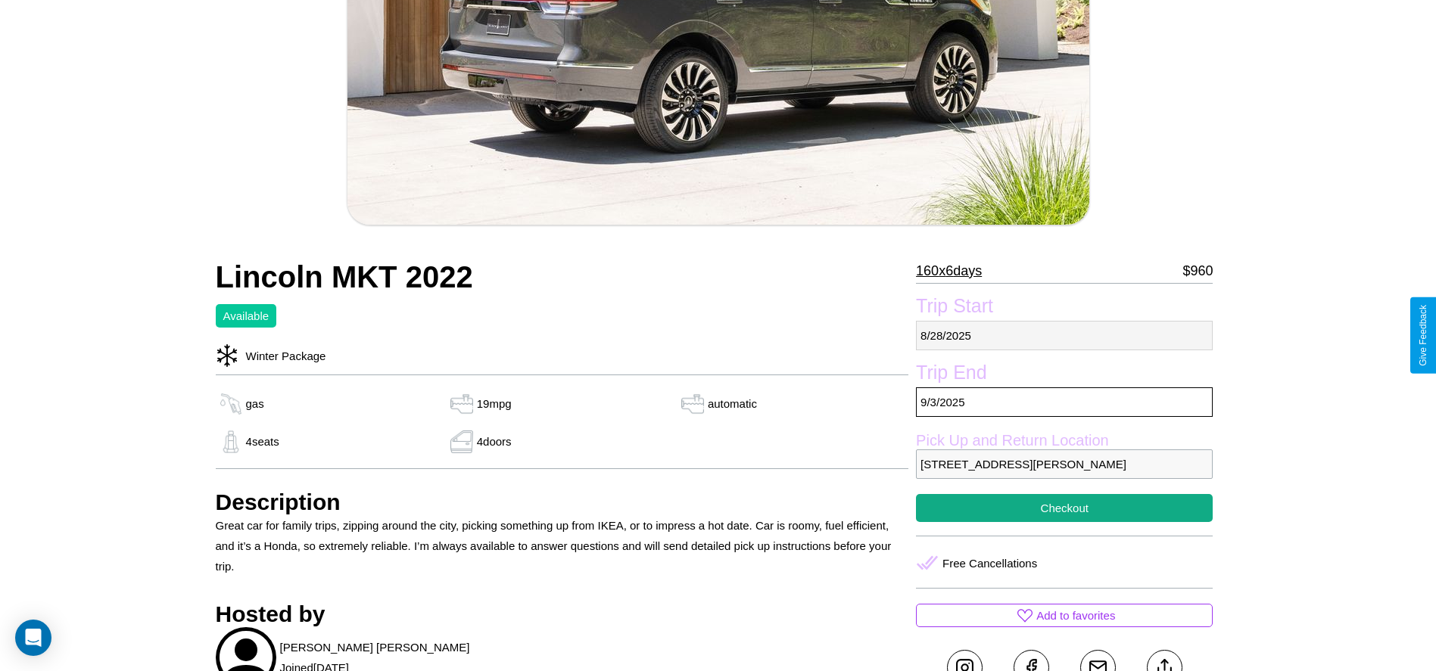
click at [1064, 335] on p "[DATE]" at bounding box center [1064, 336] width 297 height 30
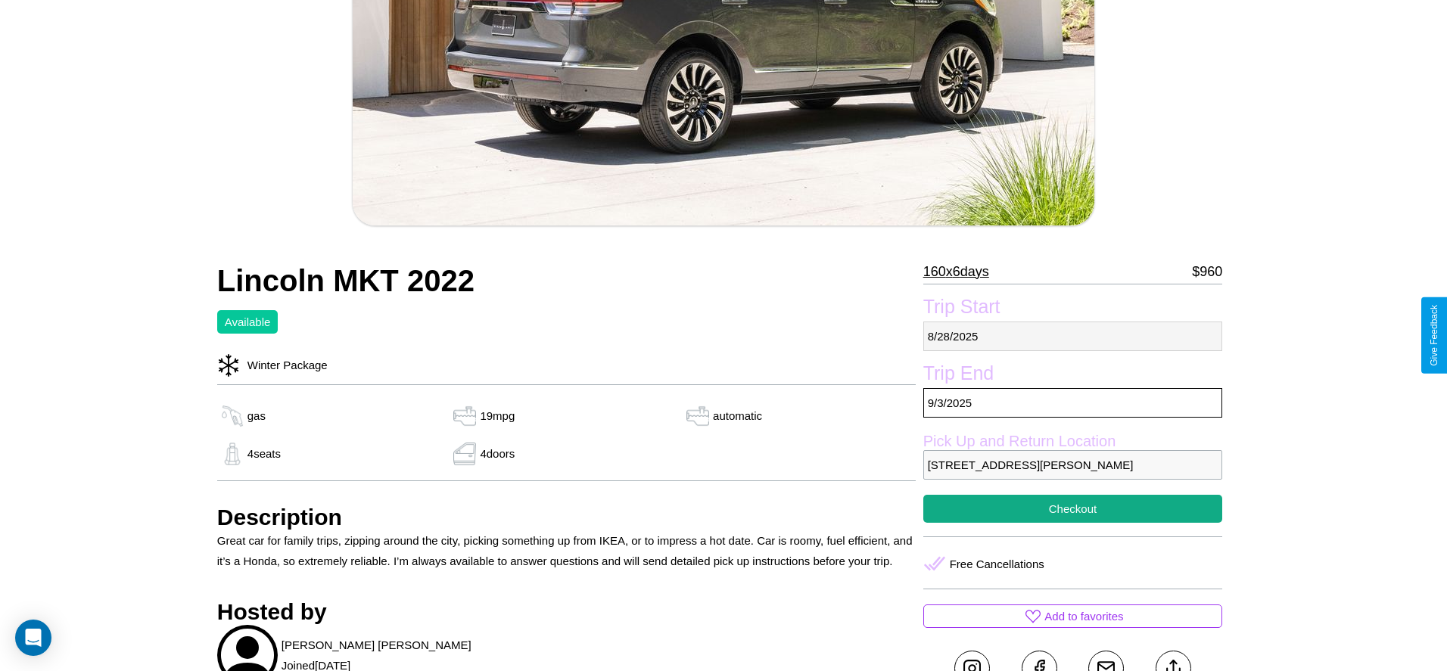
select select "*"
select select "****"
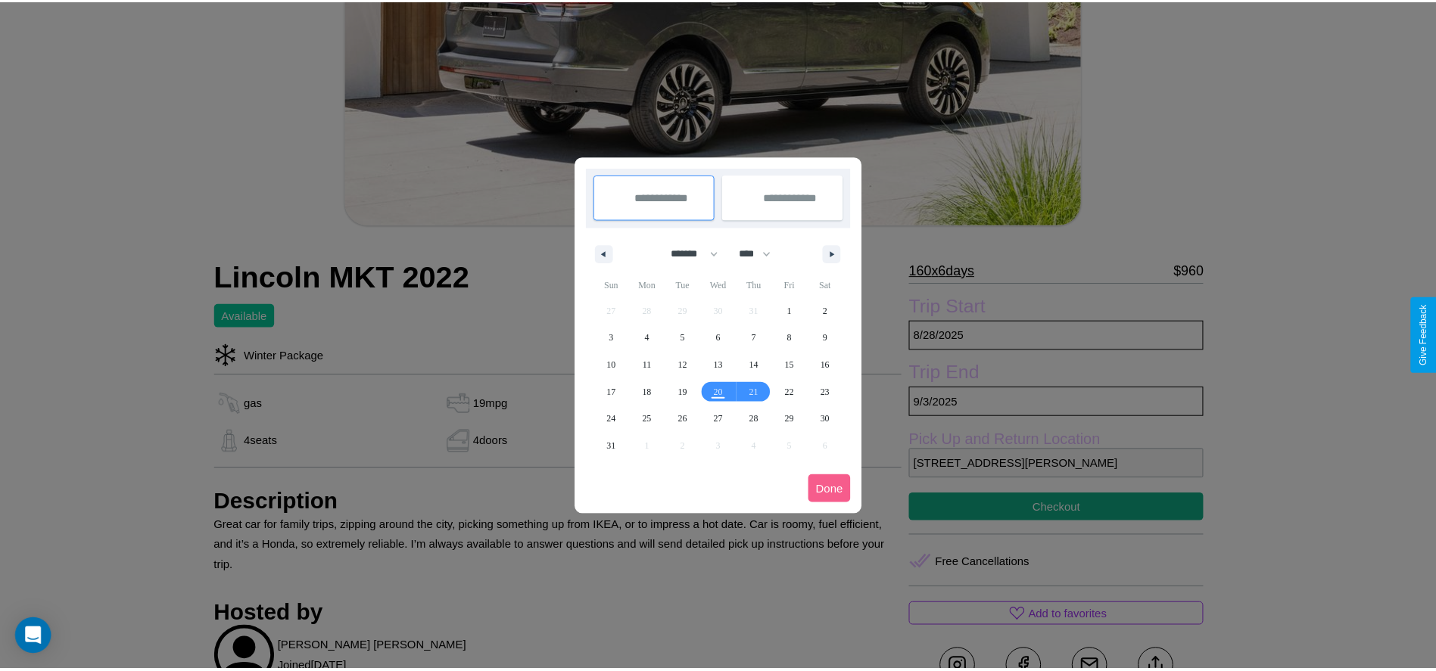
scroll to position [0, 0]
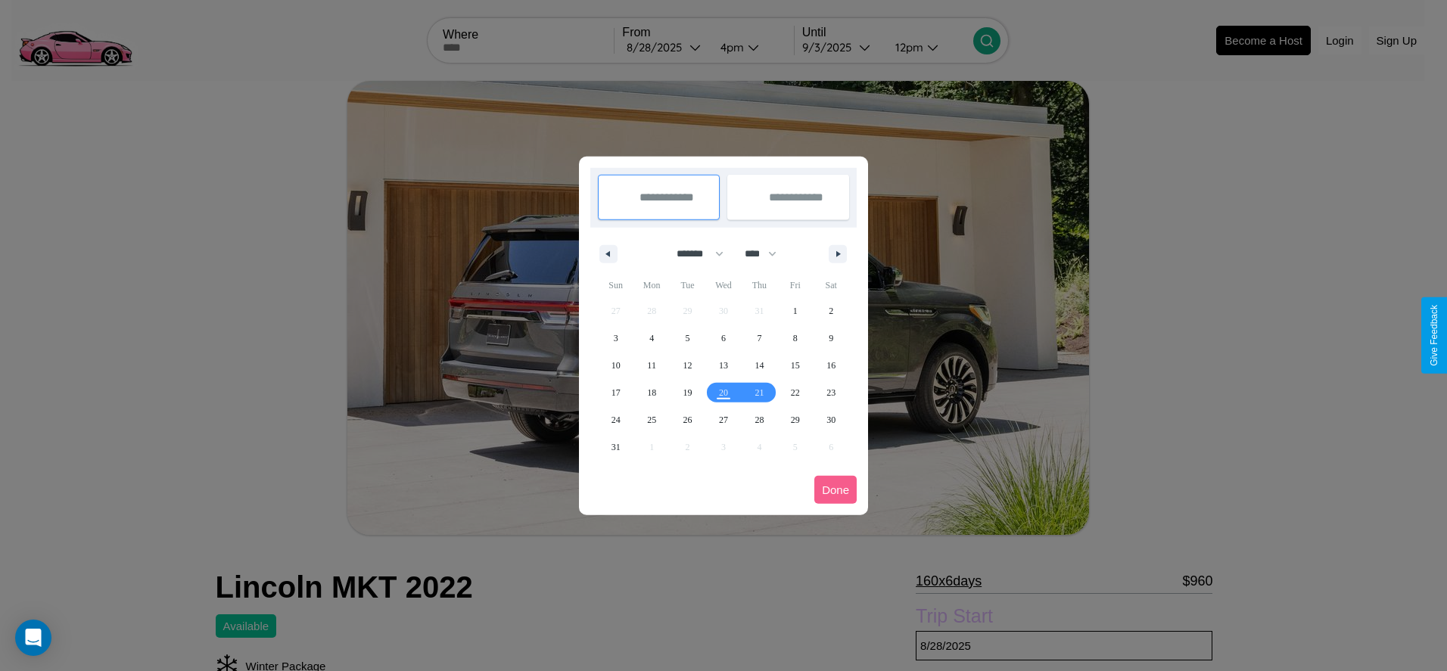
click at [665, 47] on div at bounding box center [723, 335] width 1447 height 671
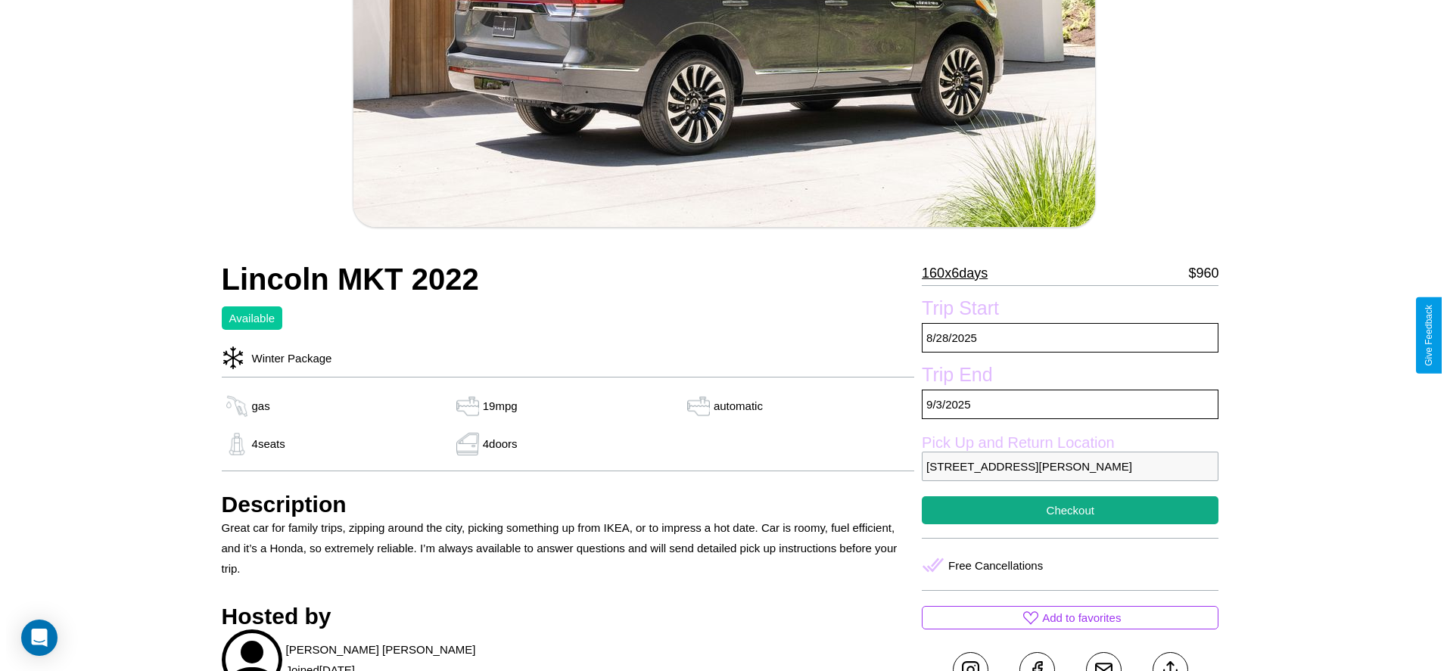
scroll to position [310, 0]
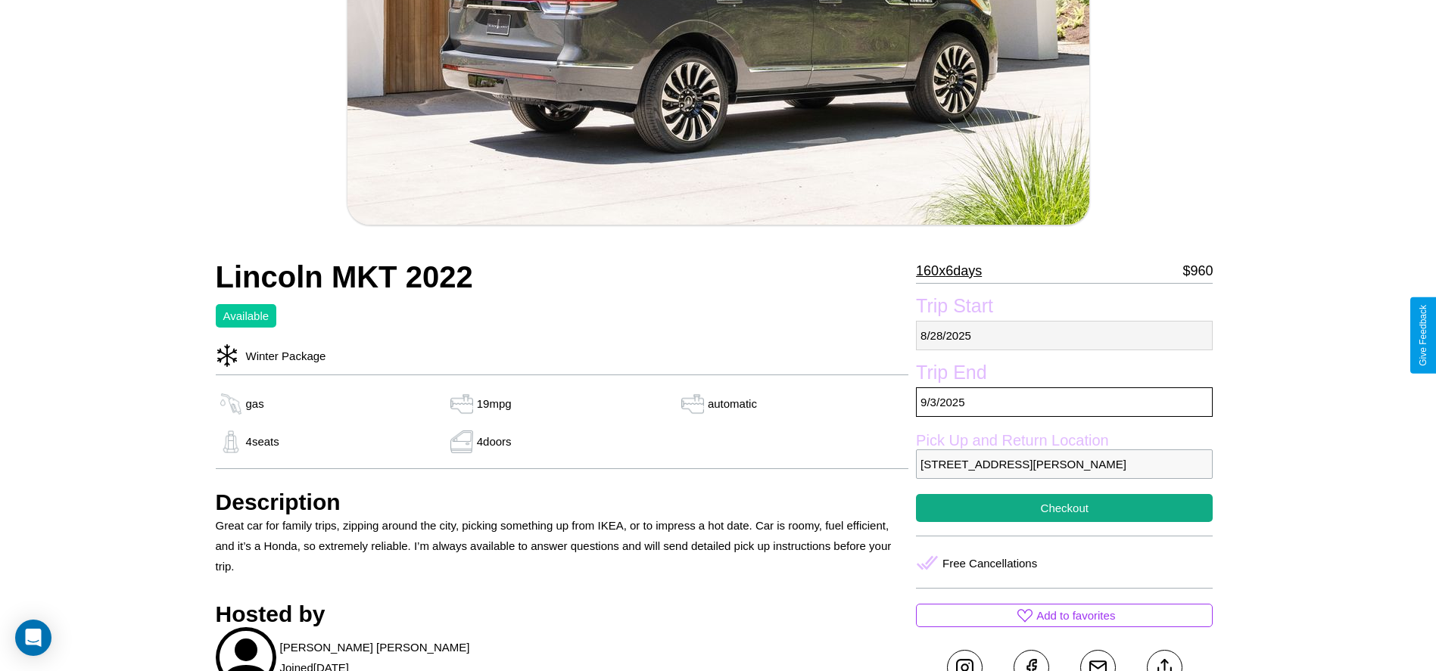
click at [1064, 335] on p "[DATE]" at bounding box center [1064, 336] width 297 height 30
select select "*"
select select "****"
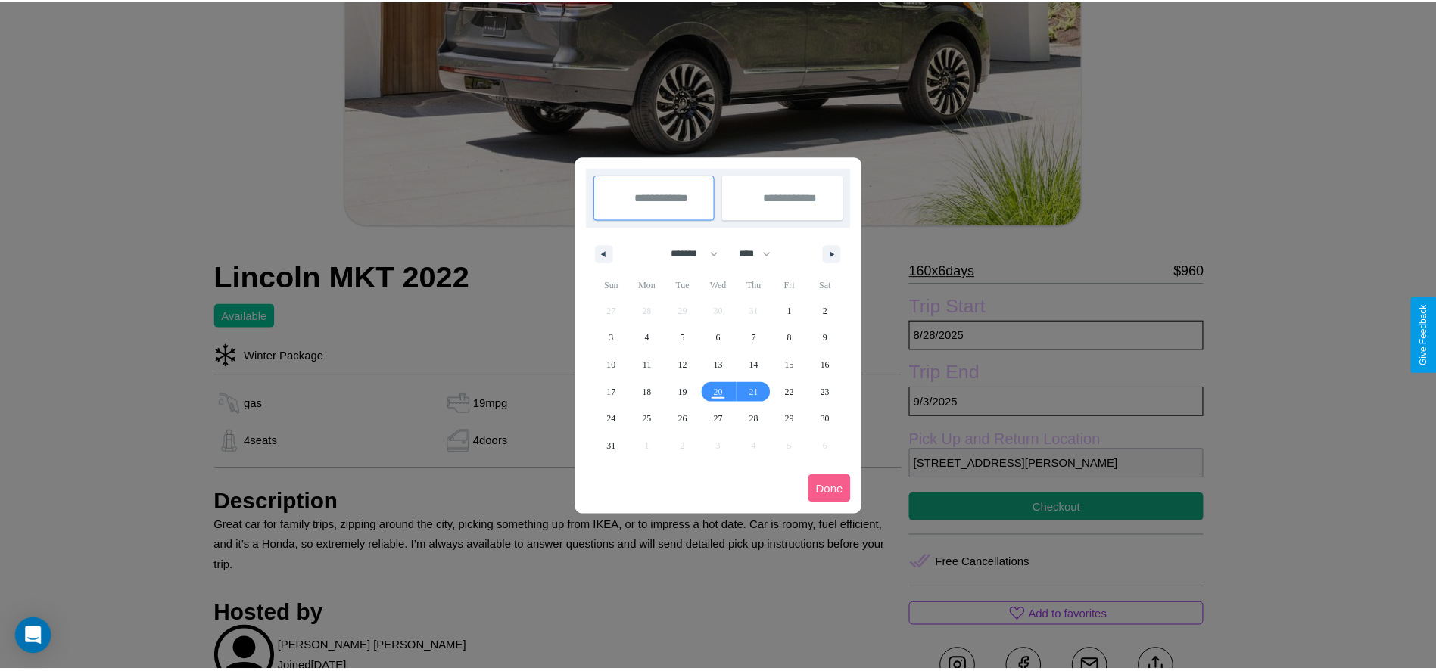
scroll to position [0, 0]
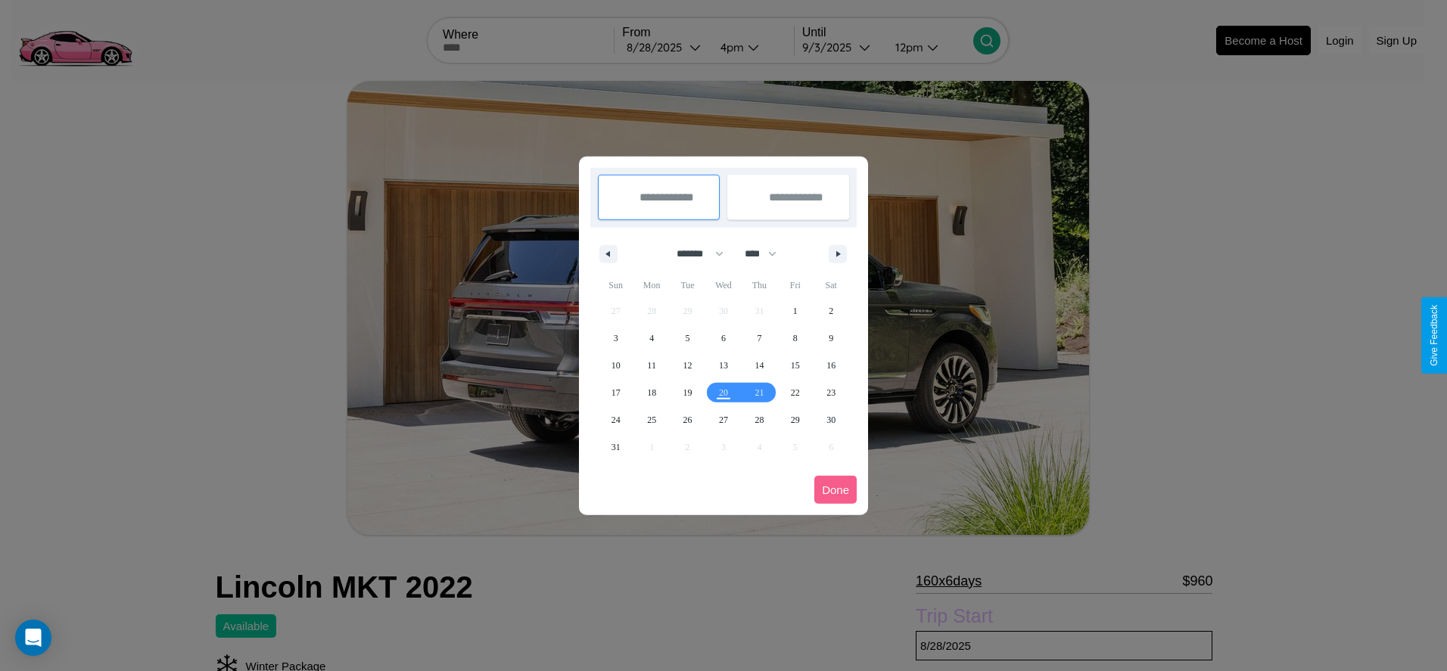
click at [665, 47] on div at bounding box center [723, 335] width 1447 height 671
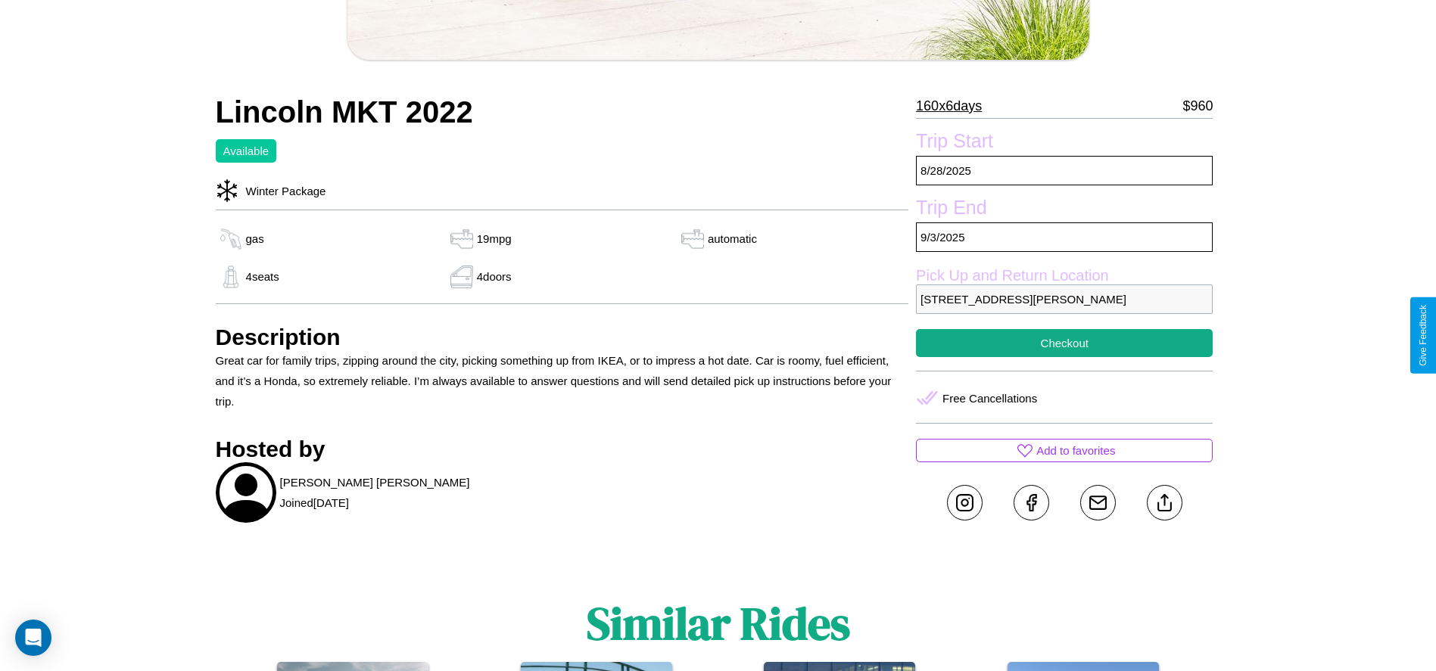
scroll to position [483, 0]
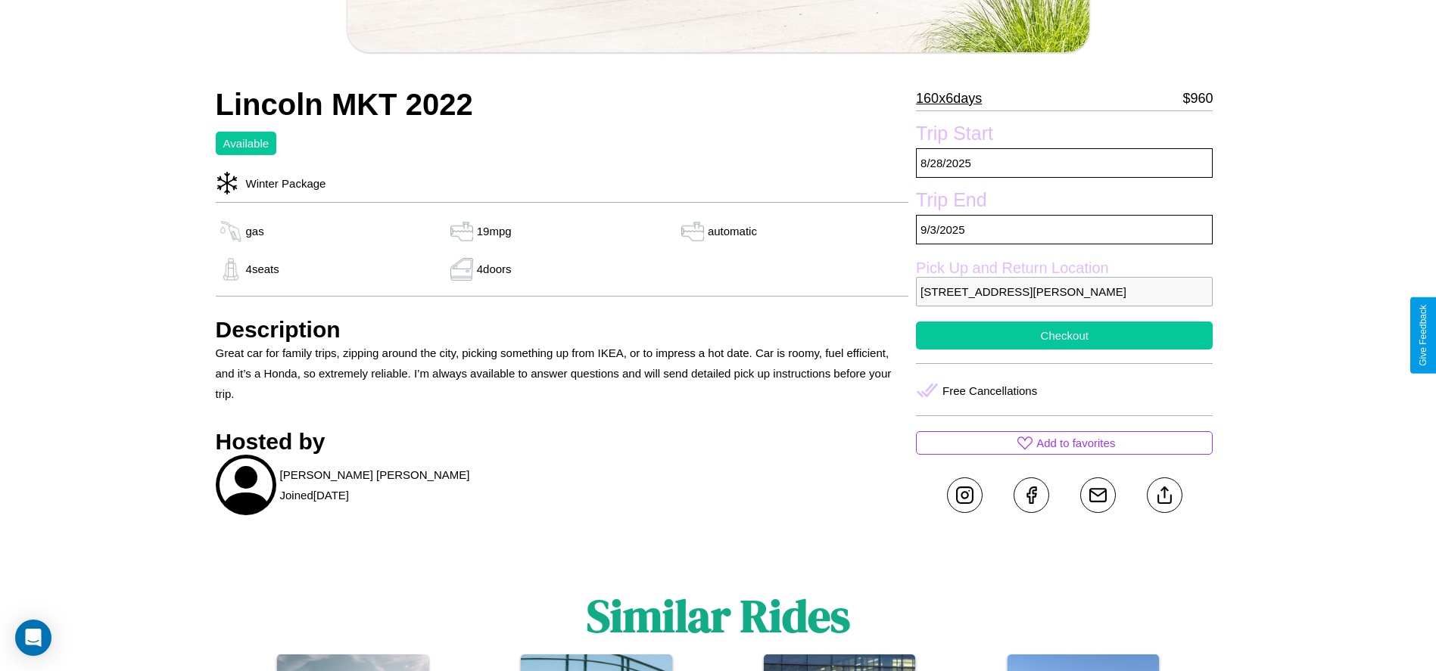
click at [1064, 335] on button "Checkout" at bounding box center [1064, 336] width 297 height 28
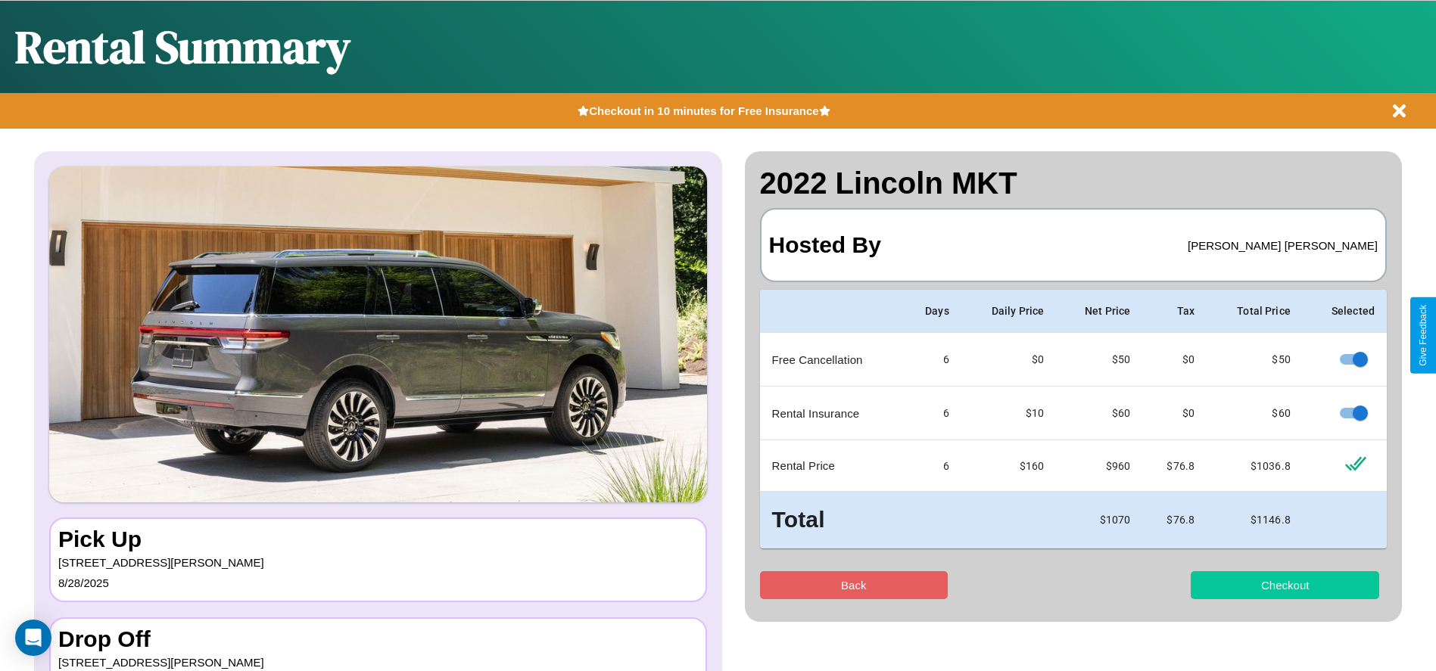
click at [1285, 585] on button "Checkout" at bounding box center [1285, 586] width 188 height 28
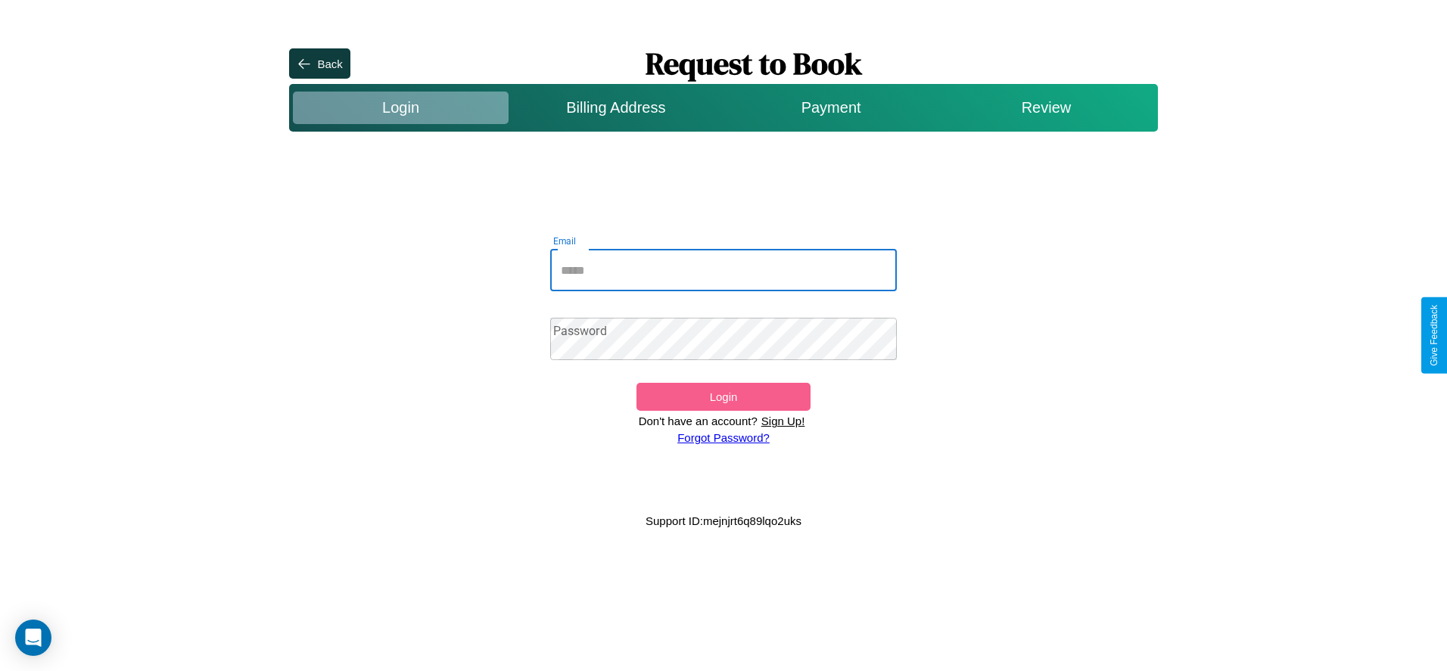
click at [724, 270] on input "Email" at bounding box center [723, 270] width 347 height 42
type input "**********"
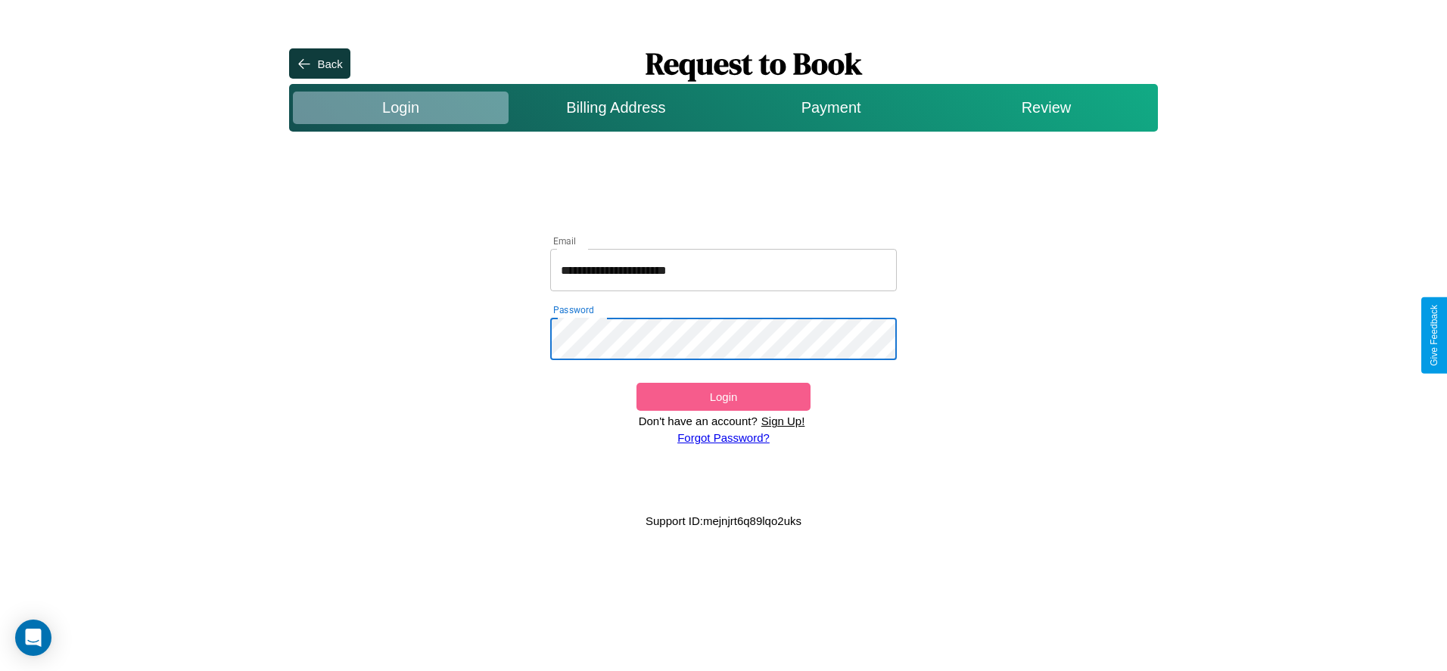
click at [723, 397] on button "Login" at bounding box center [723, 397] width 173 height 28
